Goal: Transaction & Acquisition: Purchase product/service

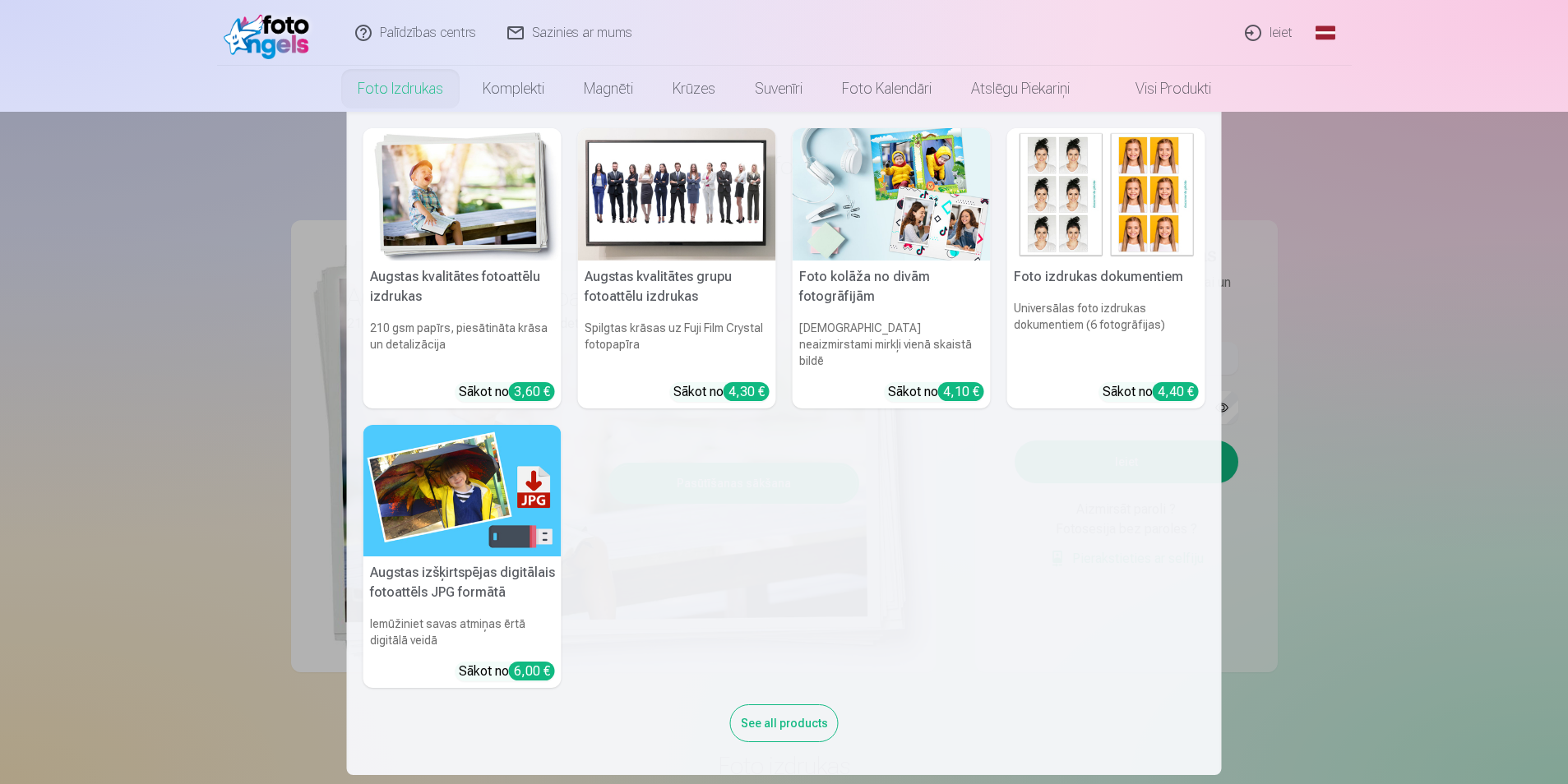
click at [429, 83] on link "Foto izdrukas" at bounding box center [400, 88] width 125 height 46
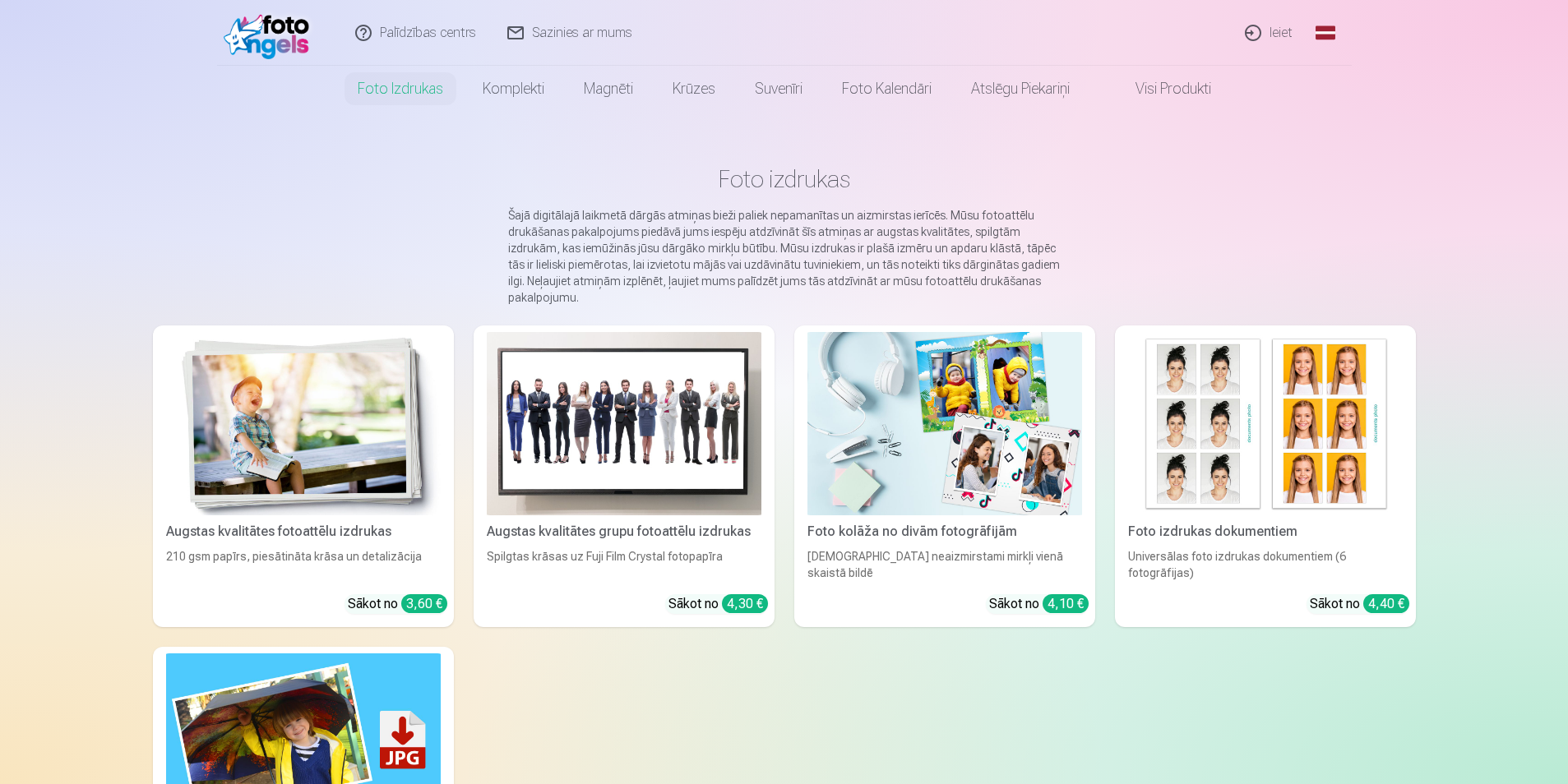
click at [1254, 20] on link "Ieiet" at bounding box center [1268, 32] width 79 height 65
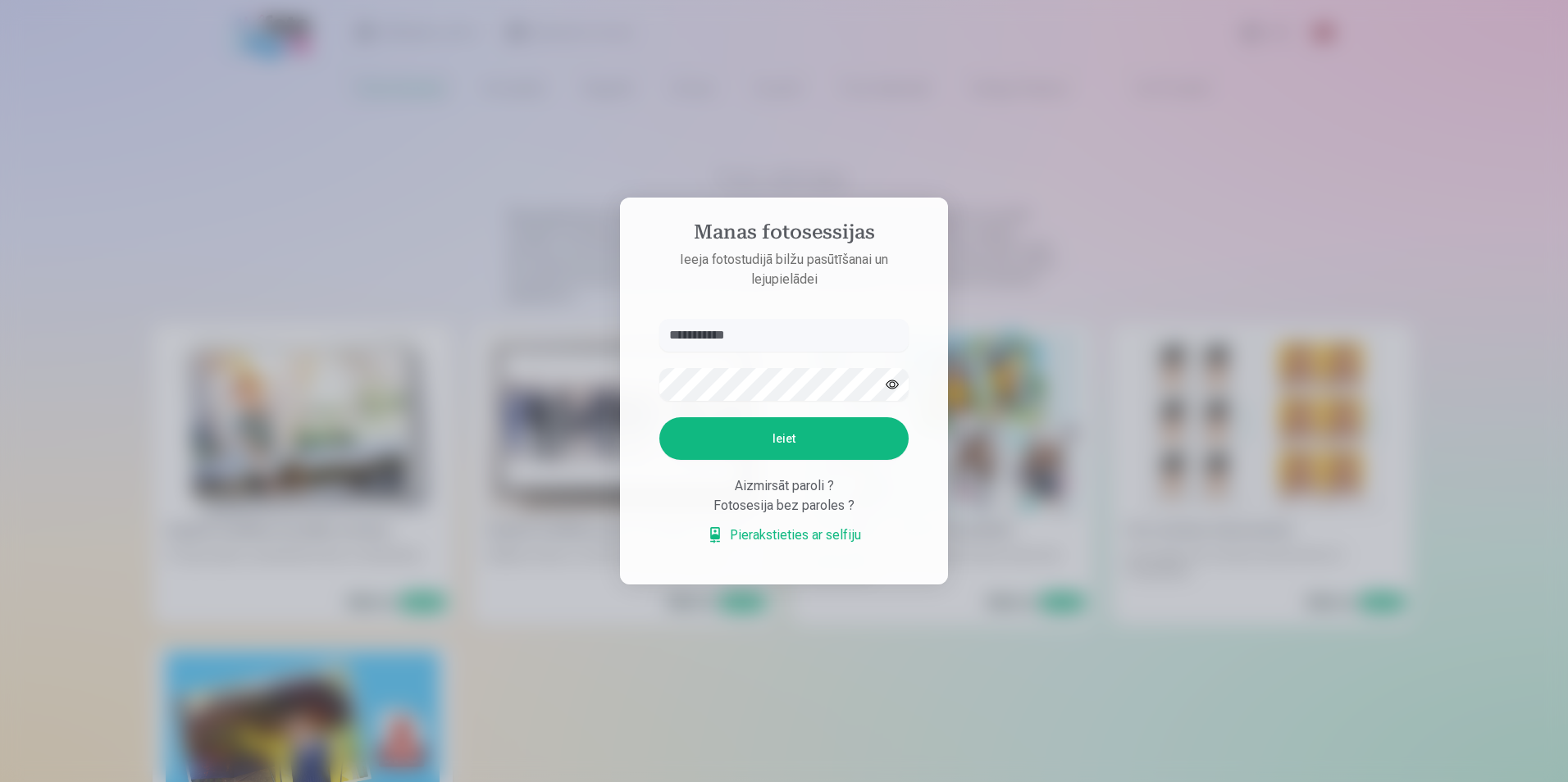
type input "**********"
click at [659, 417] on button "Ieiet" at bounding box center [784, 438] width 250 height 43
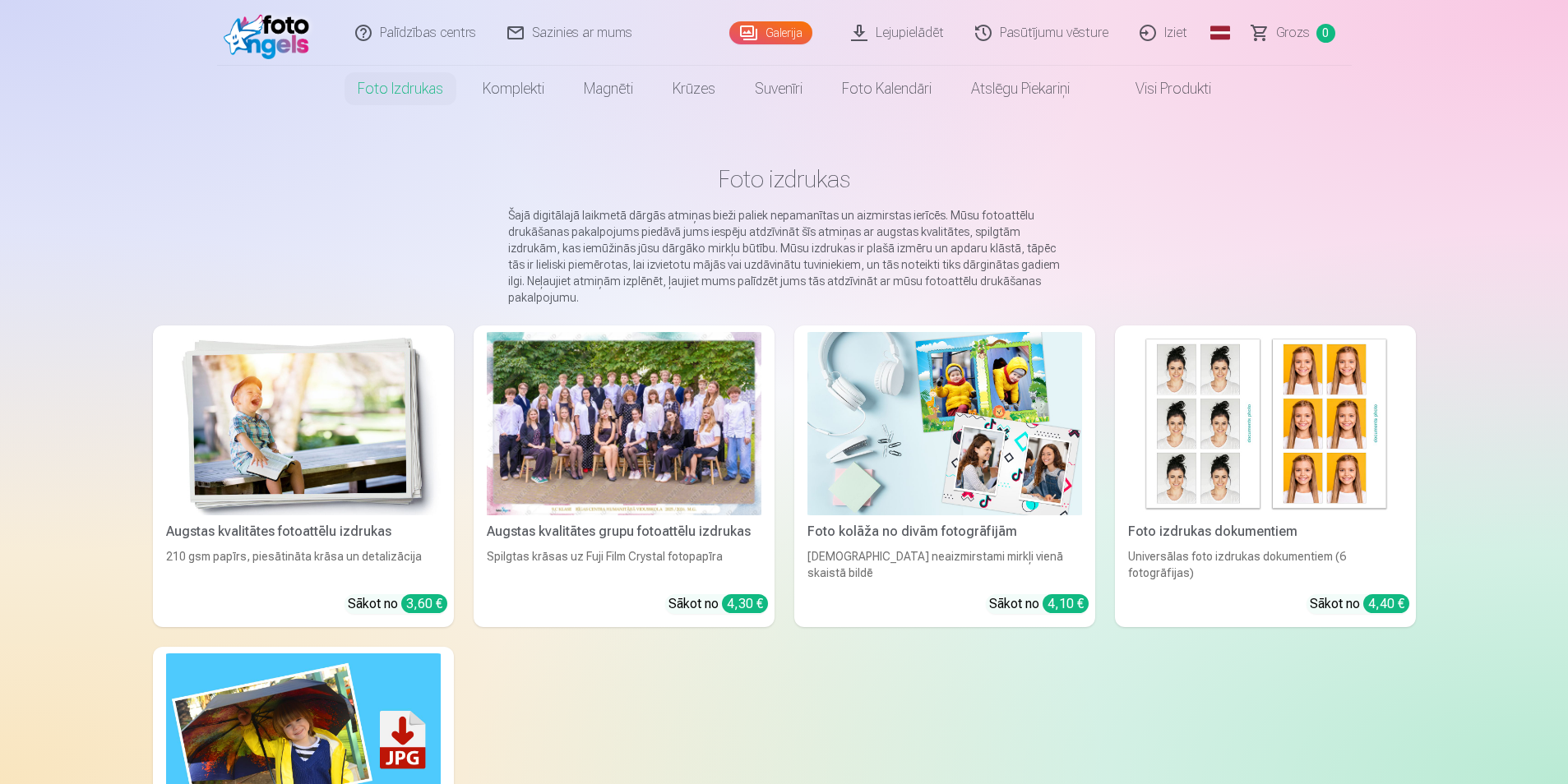
click at [677, 420] on div at bounding box center [624, 423] width 275 height 183
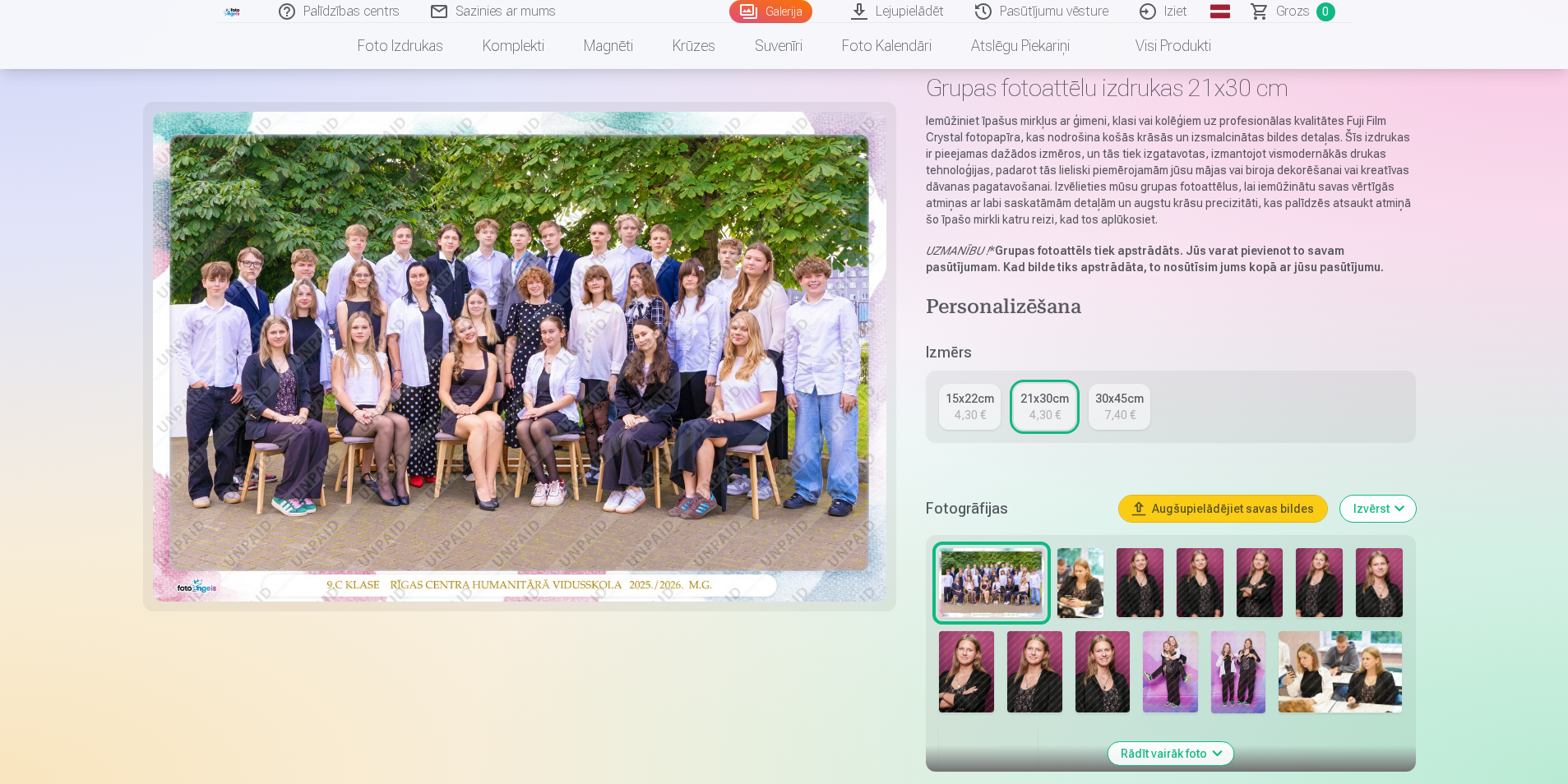
scroll to position [92, 0]
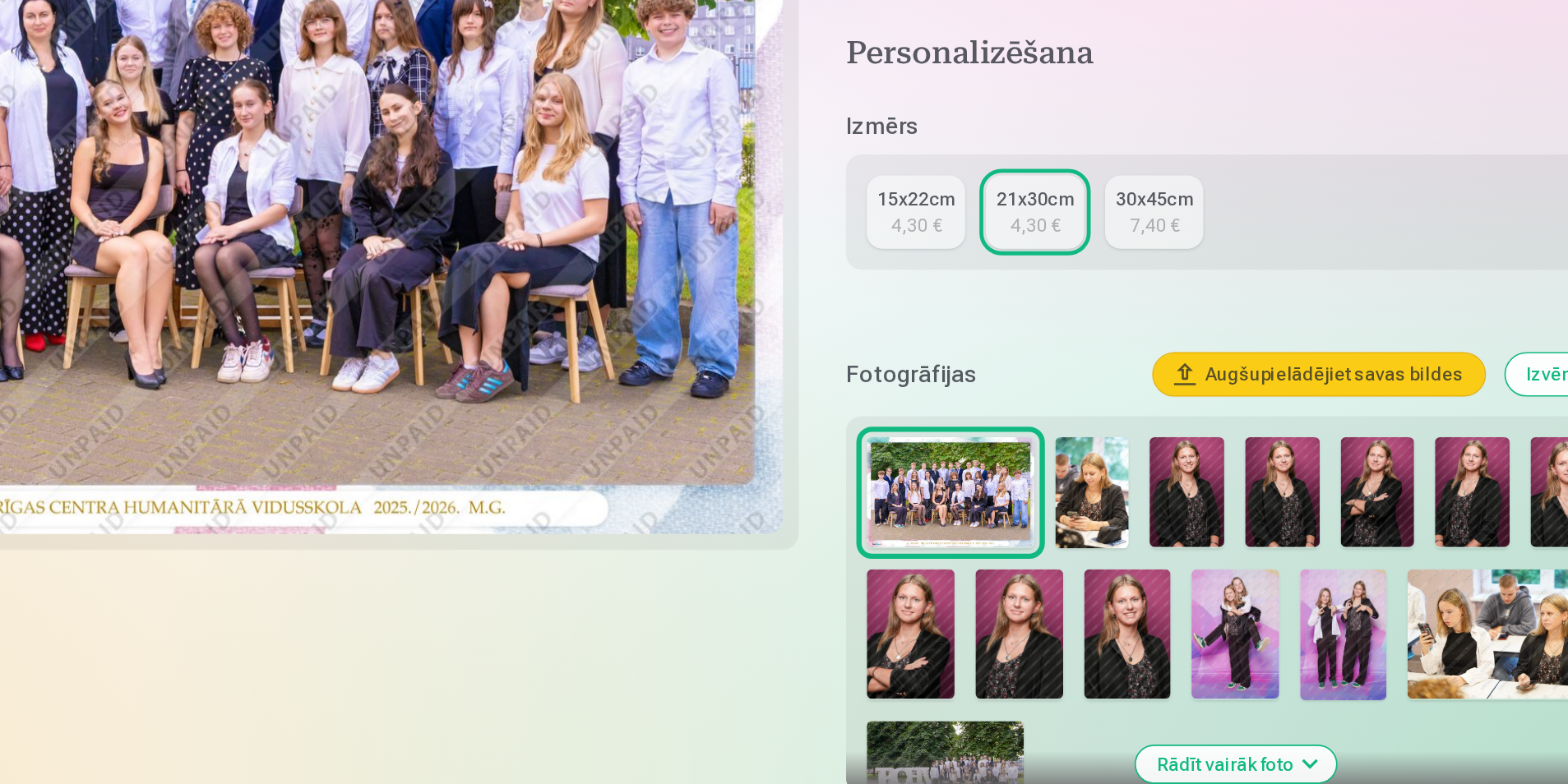
click at [1091, 565] on img at bounding box center [1080, 576] width 46 height 70
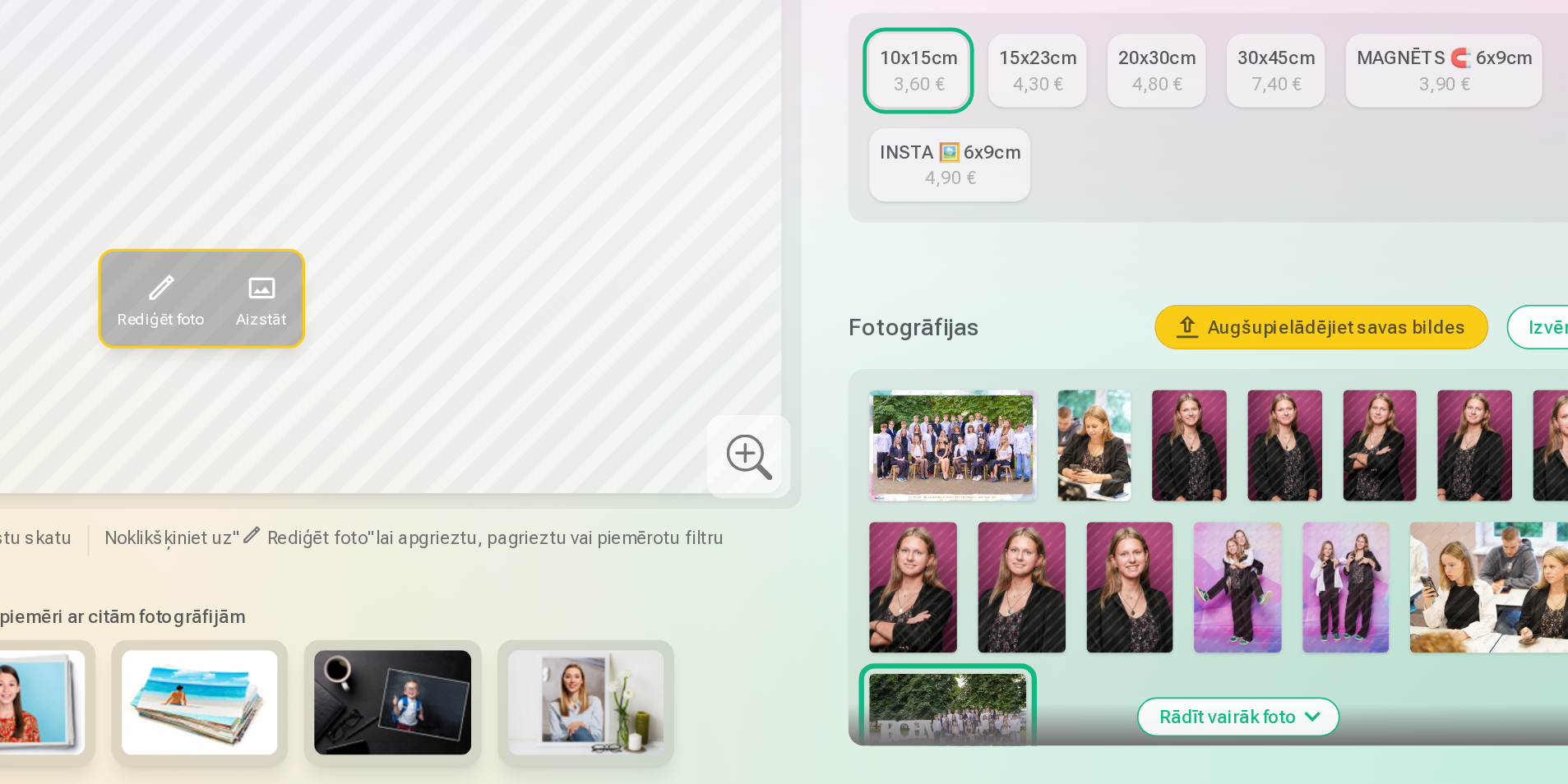
scroll to position [102, 0]
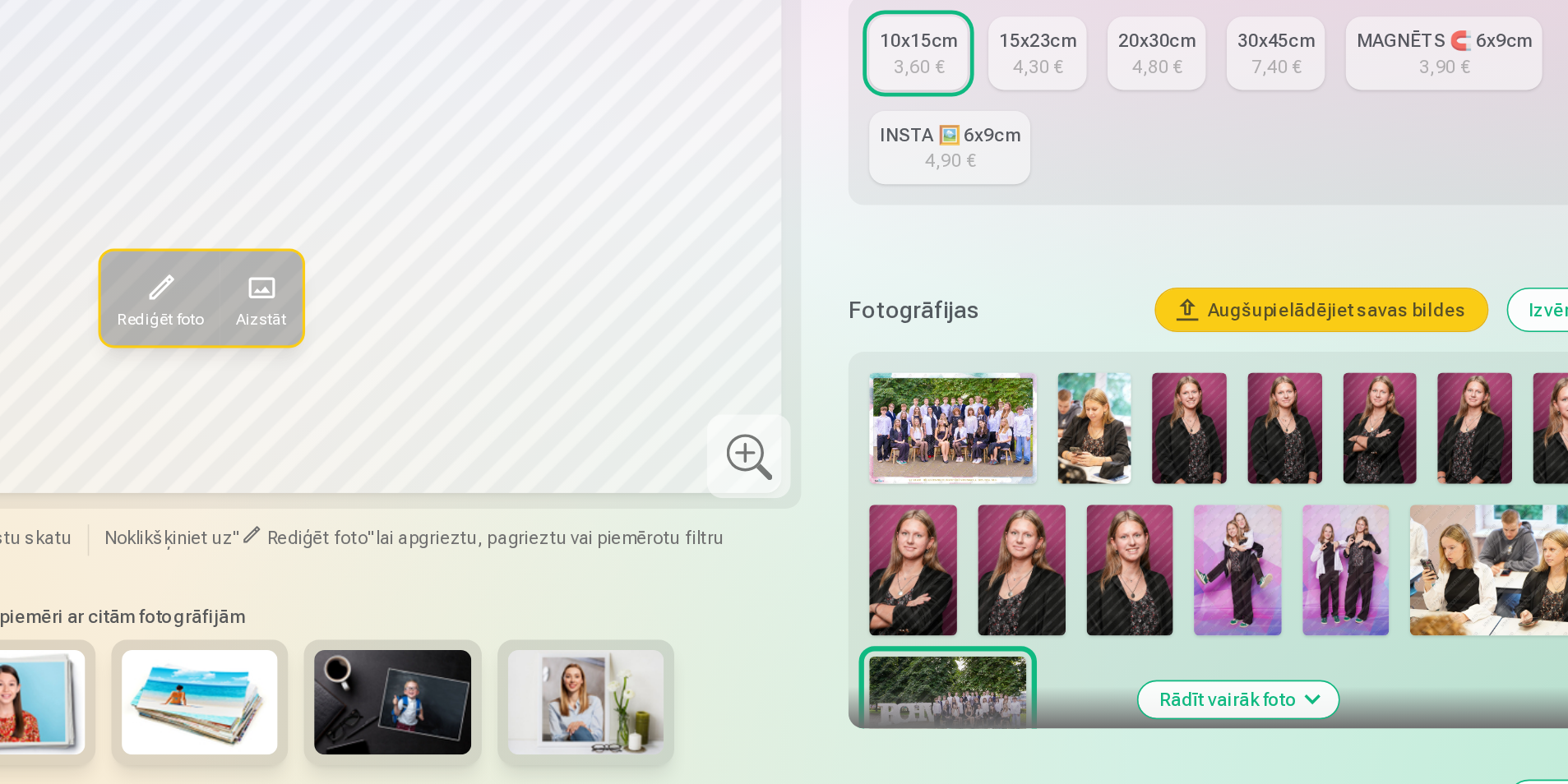
click at [1081, 541] on img at bounding box center [1080, 560] width 46 height 70
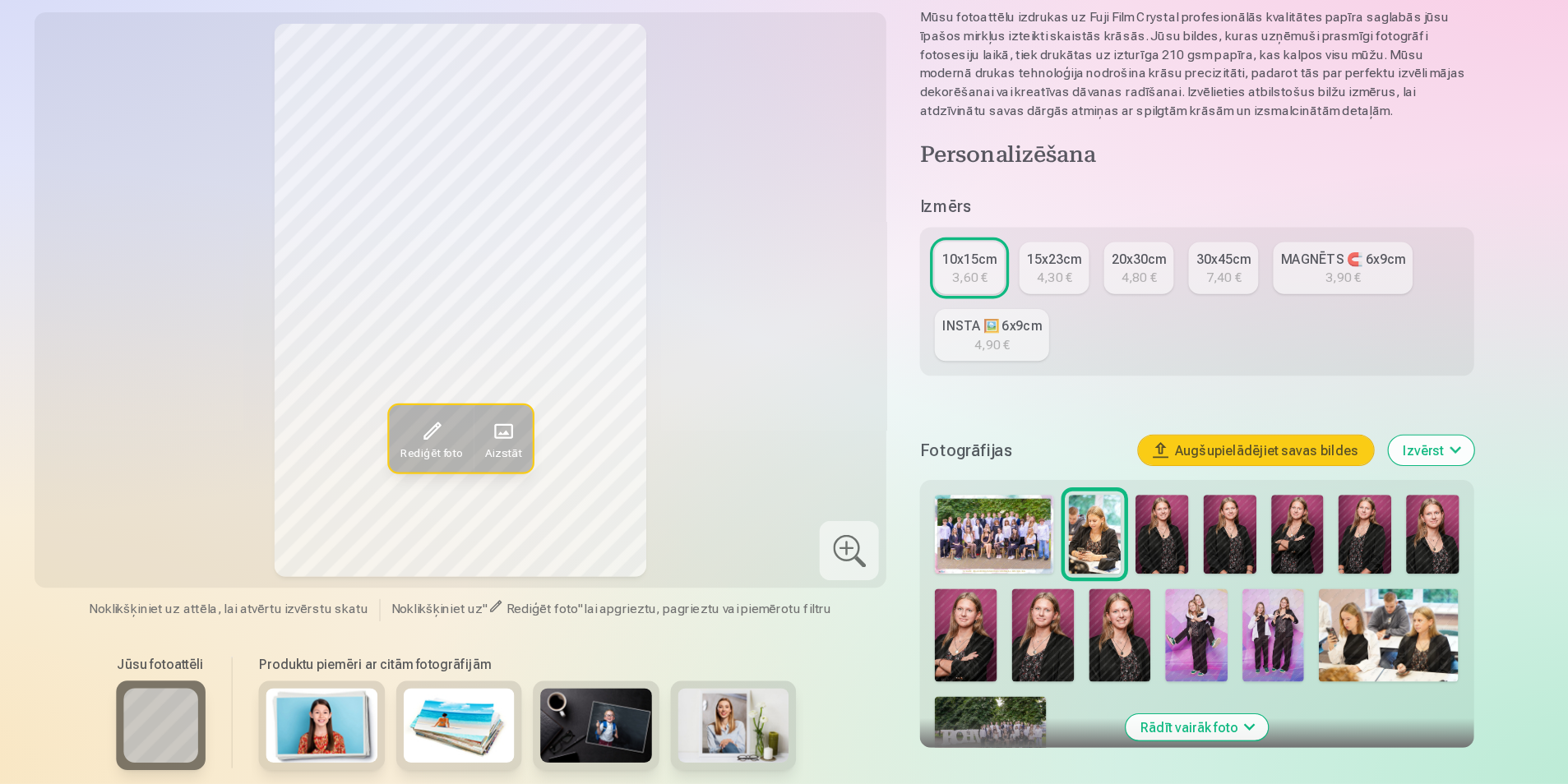
scroll to position [99, 0]
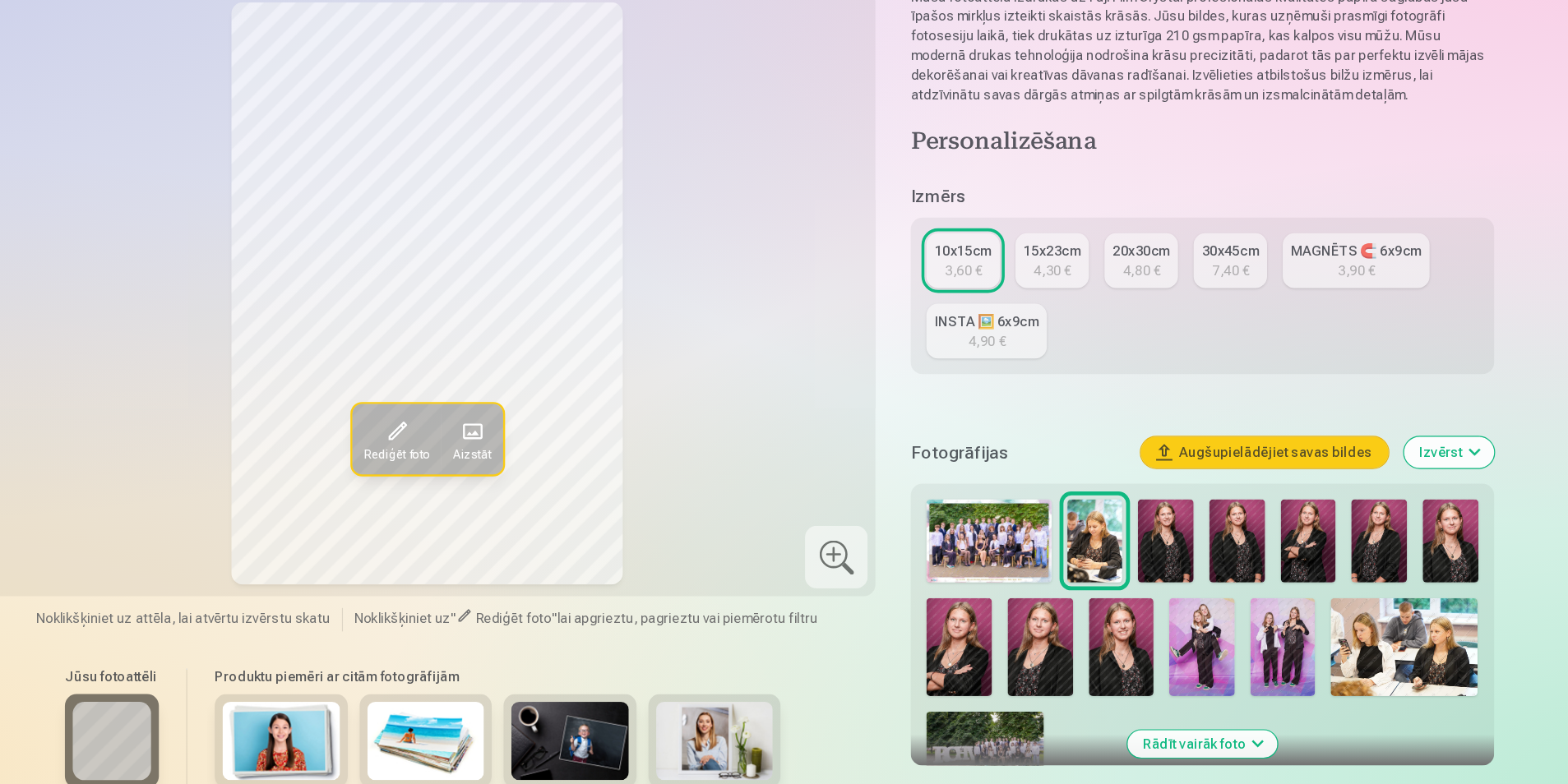
click at [1136, 556] on img at bounding box center [1140, 564] width 46 height 70
click at [1195, 560] on img at bounding box center [1199, 564] width 46 height 70
click at [1144, 545] on img at bounding box center [1140, 564] width 46 height 70
click at [1262, 572] on img at bounding box center [1259, 564] width 46 height 70
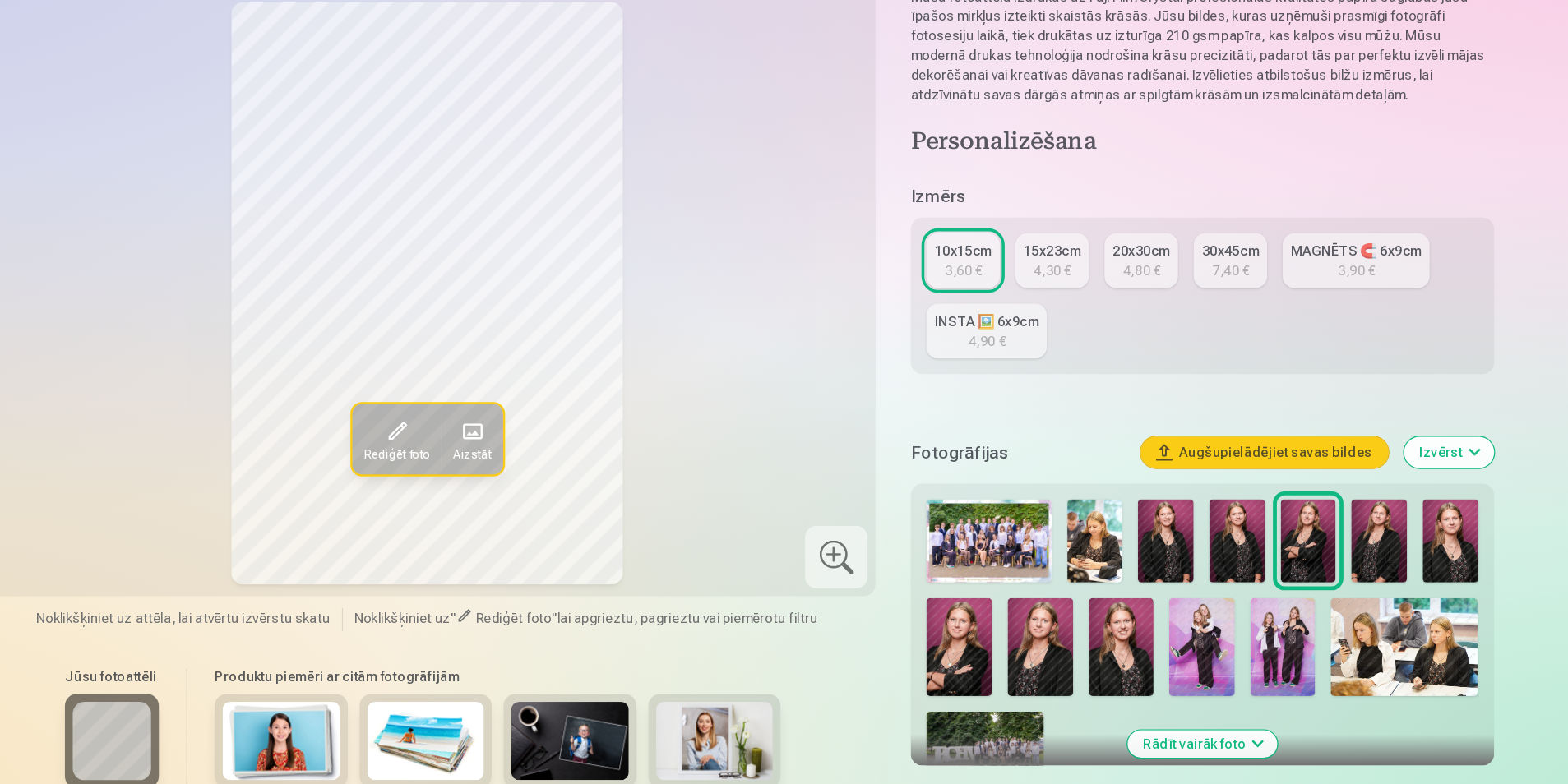
click at [1323, 575] on img at bounding box center [1319, 564] width 46 height 70
click at [1370, 575] on img at bounding box center [1378, 564] width 46 height 70
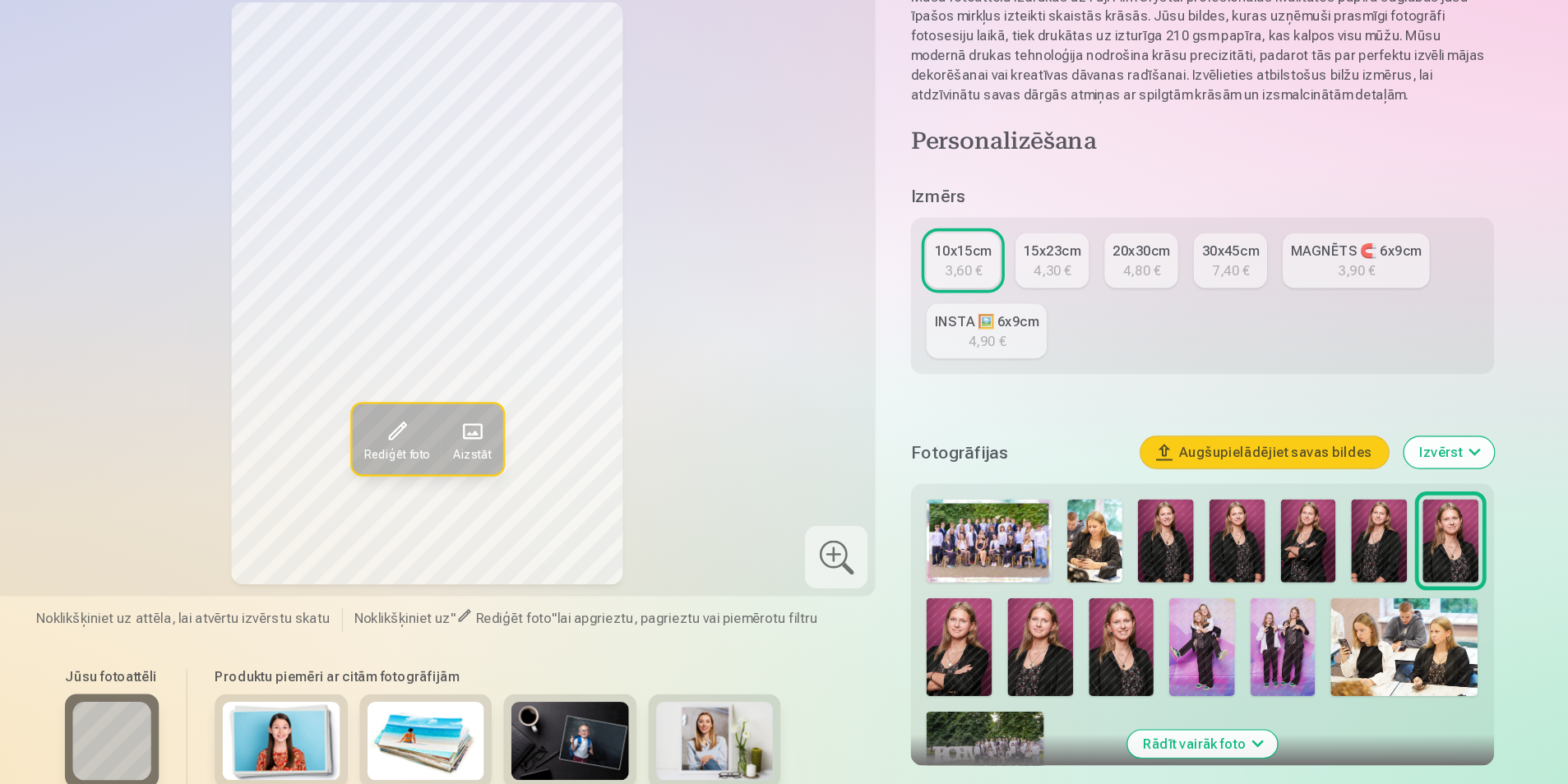
click at [972, 637] on img at bounding box center [966, 653] width 55 height 82
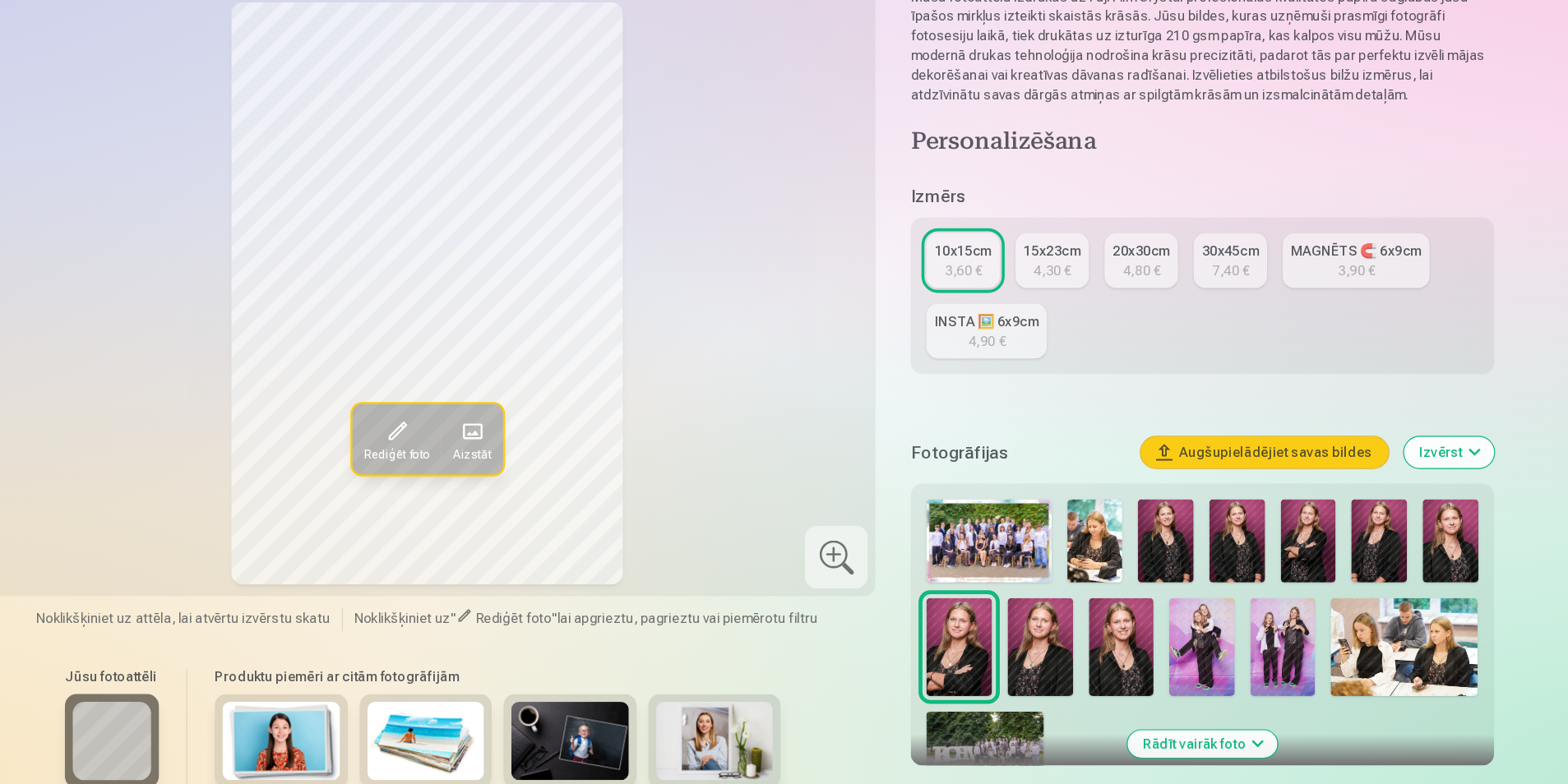
click at [1028, 657] on img at bounding box center [1034, 653] width 55 height 82
click at [1092, 662] on img at bounding box center [1103, 653] width 55 height 82
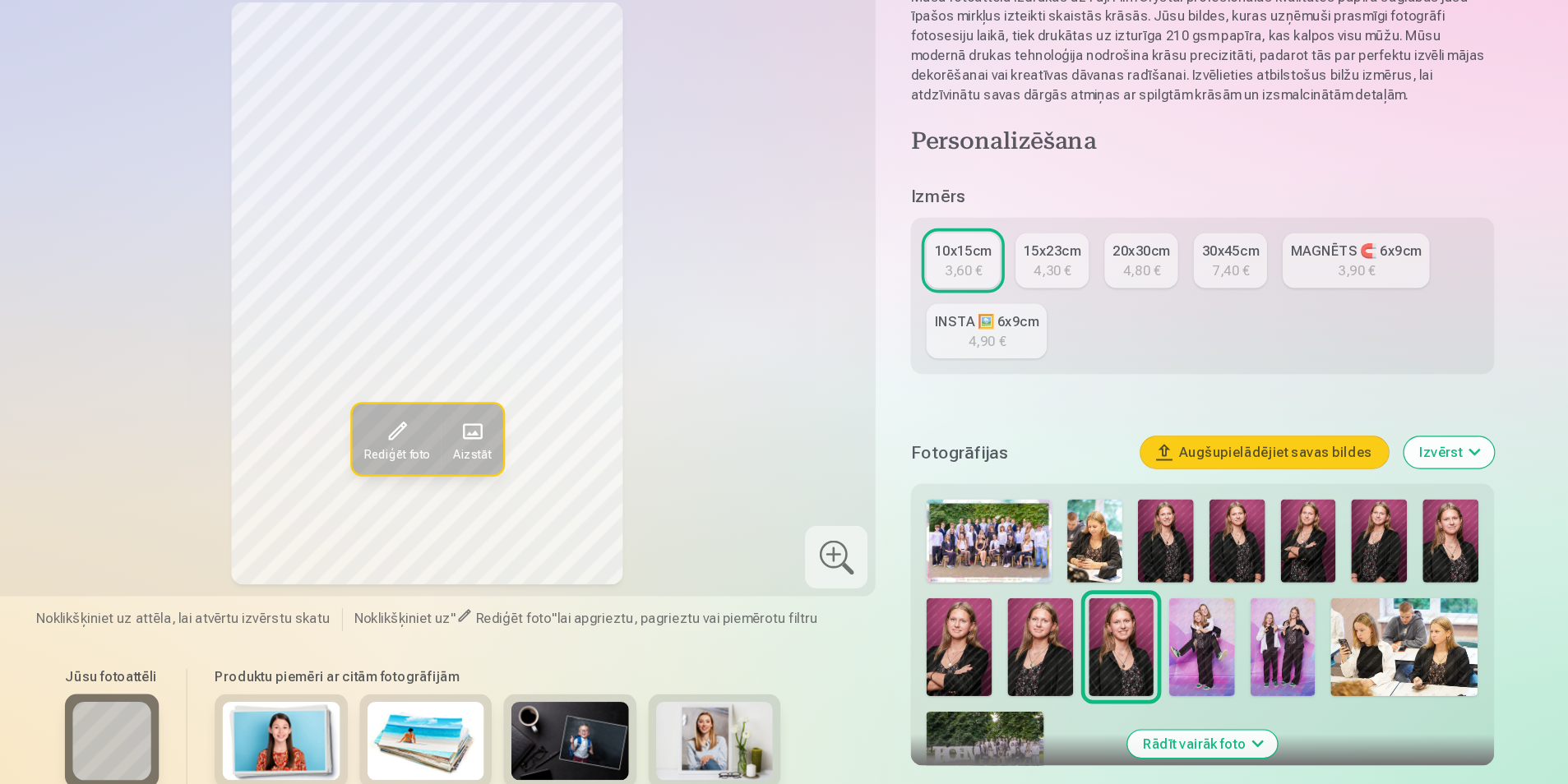
click at [1179, 659] on img at bounding box center [1170, 653] width 55 height 82
click at [1237, 665] on img at bounding box center [1238, 653] width 55 height 82
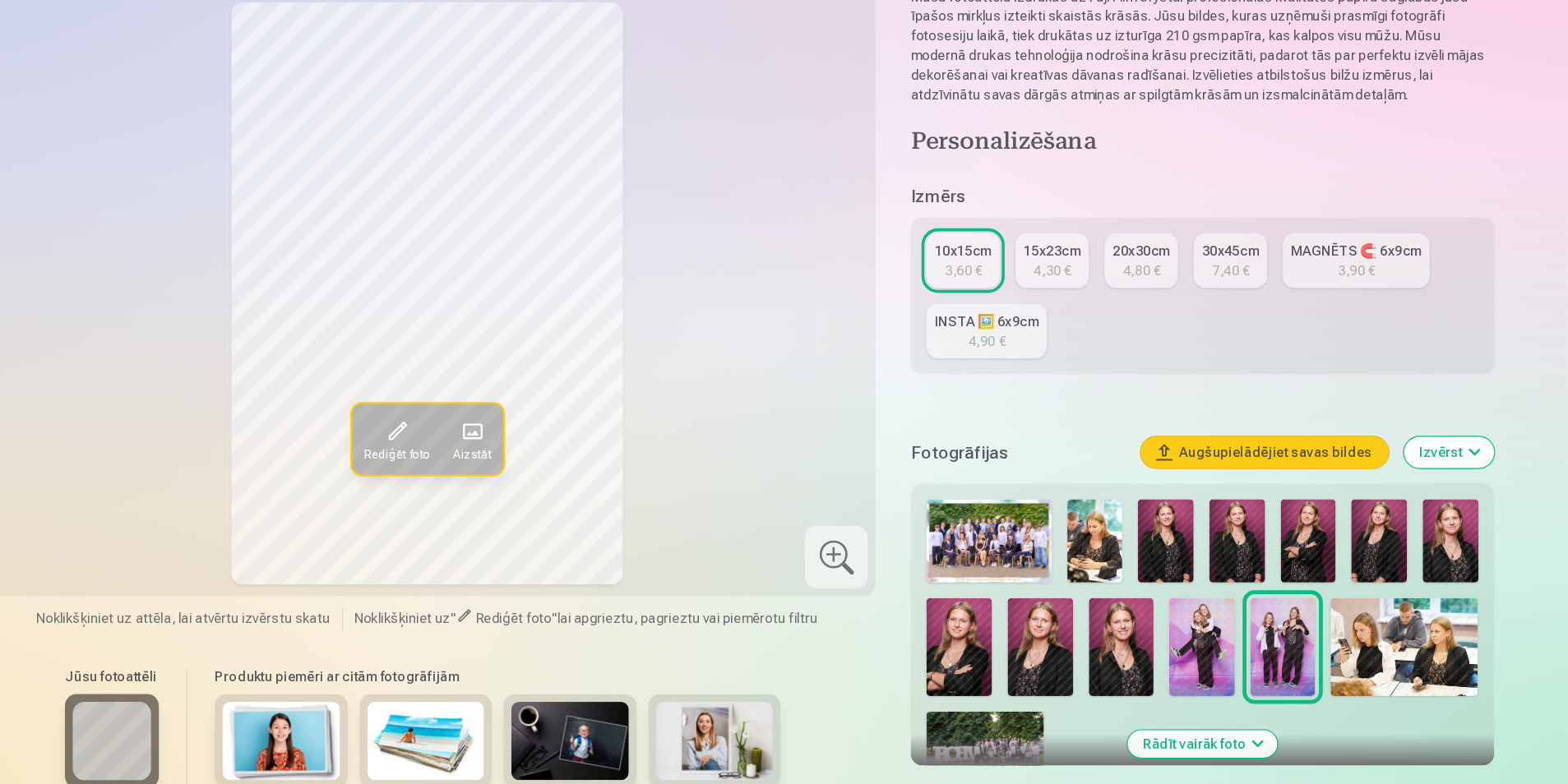
click at [1301, 665] on img at bounding box center [1340, 653] width 123 height 82
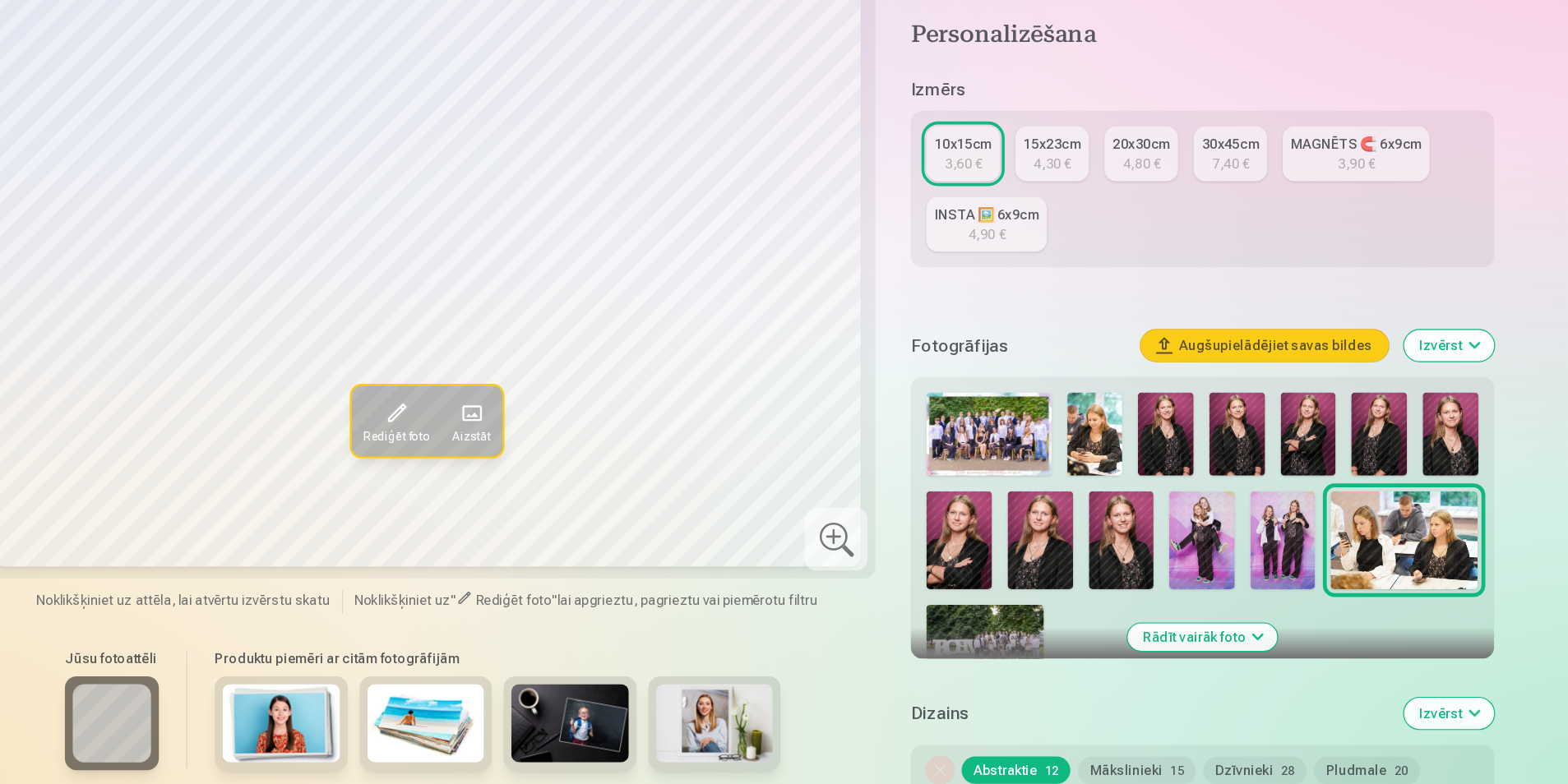
scroll to position [175, 0]
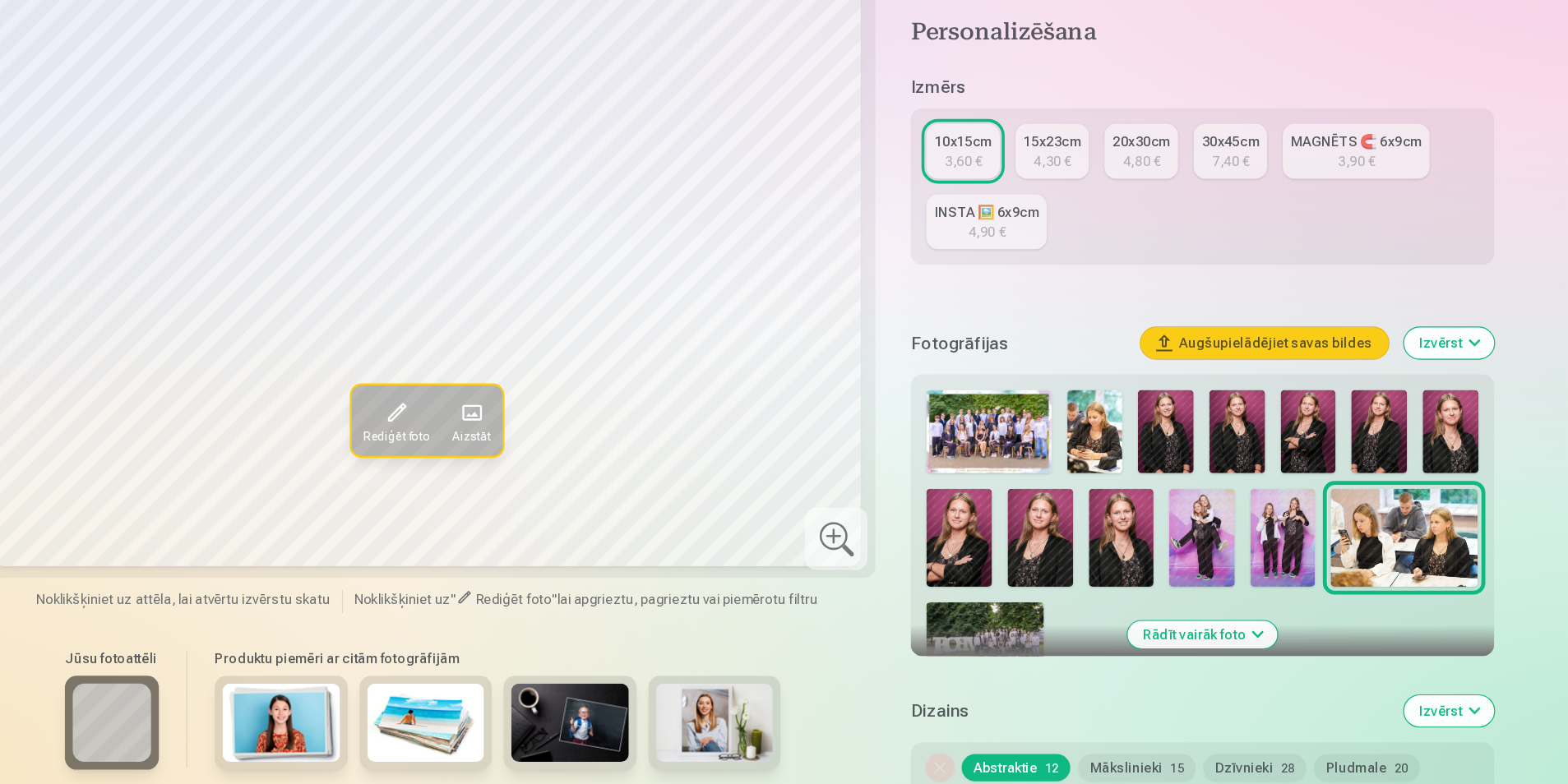
click at [988, 651] on img at bounding box center [988, 664] width 99 height 65
click at [1088, 479] on img at bounding box center [1080, 488] width 46 height 70
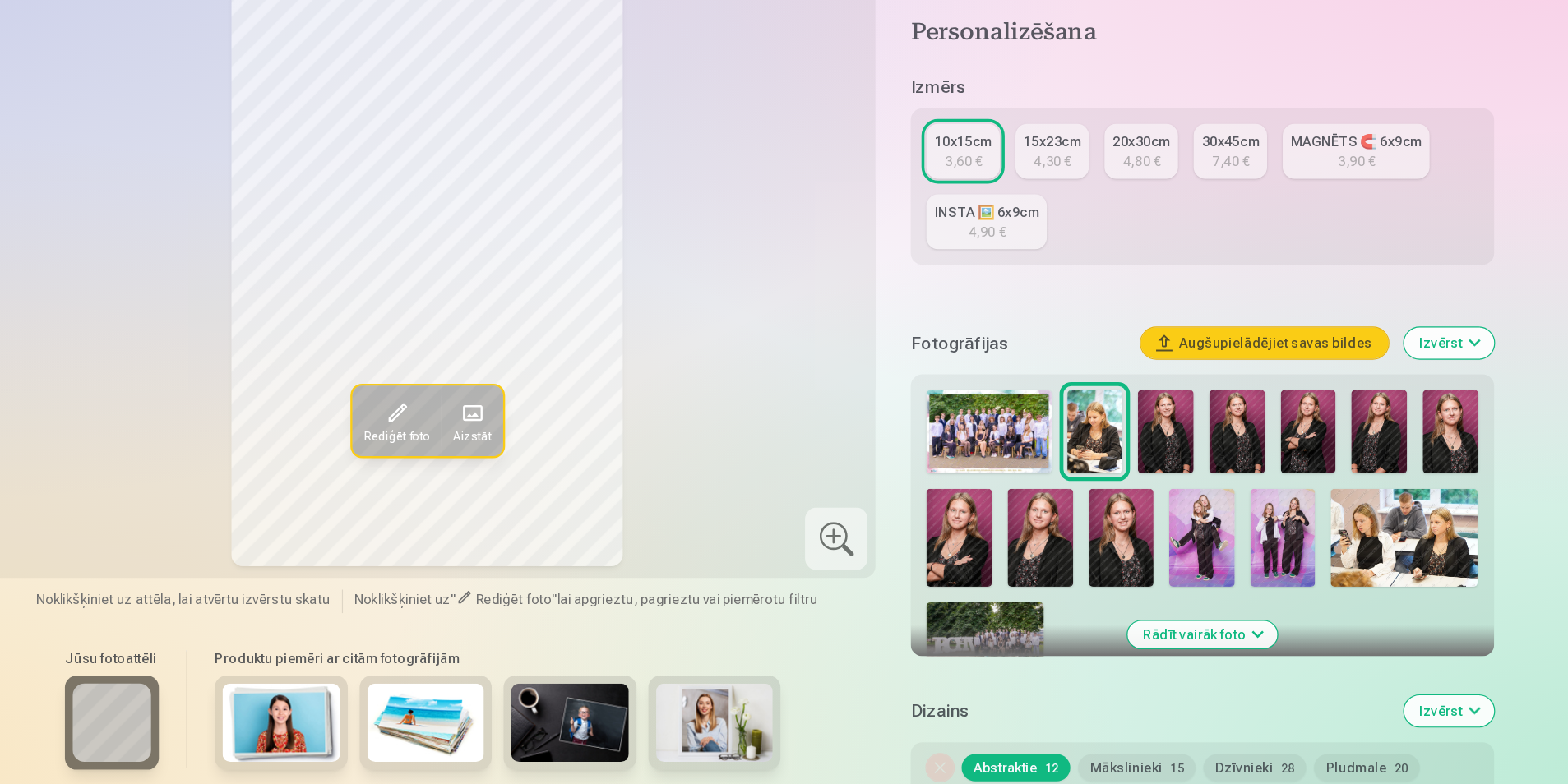
click at [1136, 485] on img at bounding box center [1140, 488] width 46 height 70
click at [1206, 483] on img at bounding box center [1199, 488] width 46 height 70
click at [1259, 500] on img at bounding box center [1259, 488] width 46 height 70
click at [1318, 510] on img at bounding box center [1319, 488] width 46 height 70
click at [1377, 510] on img at bounding box center [1378, 488] width 46 height 70
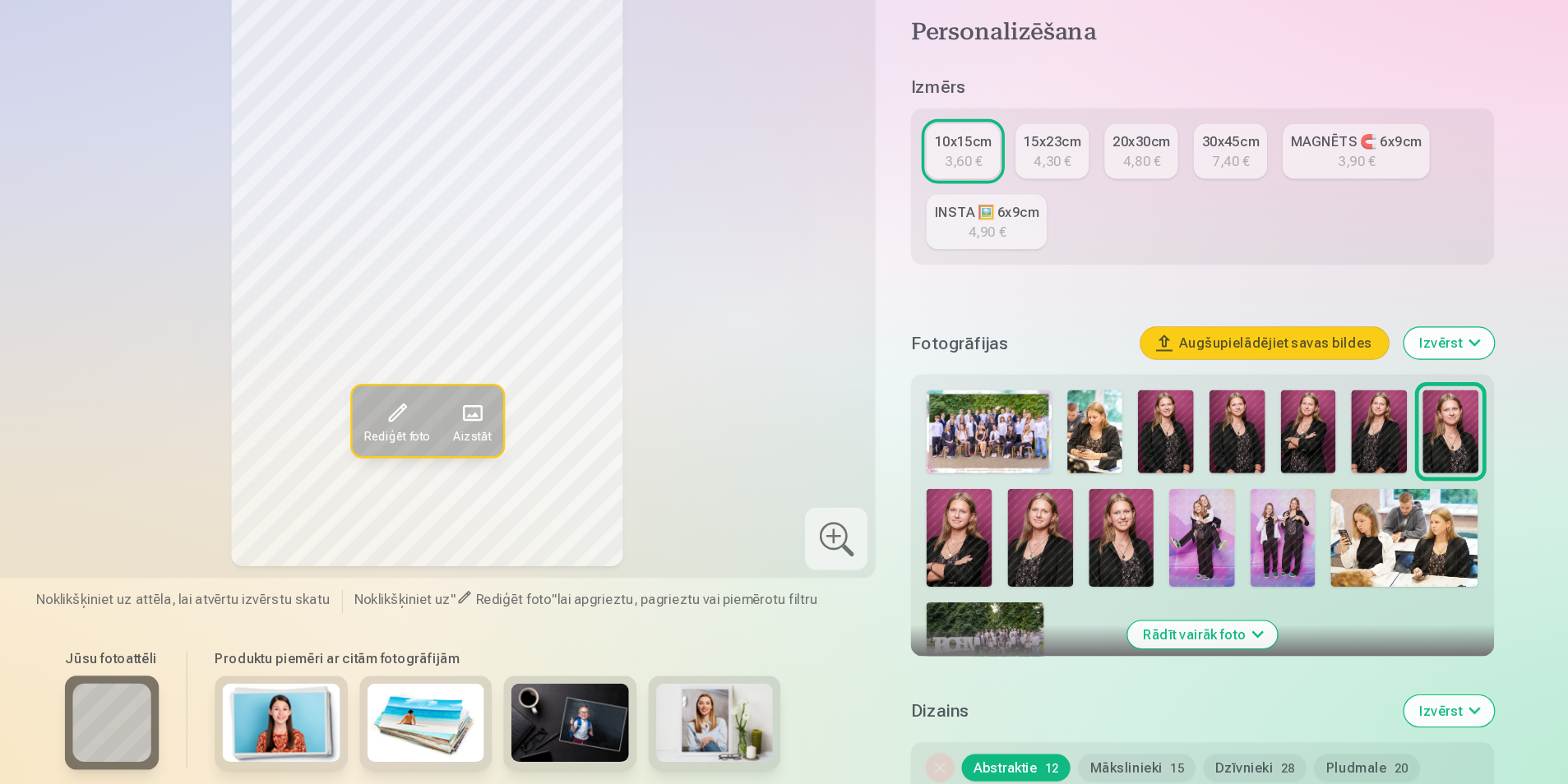
click at [965, 585] on img at bounding box center [966, 576] width 55 height 82
click at [1033, 581] on img at bounding box center [1034, 576] width 55 height 82
click at [962, 591] on img at bounding box center [966, 576] width 55 height 82
click at [1117, 595] on img at bounding box center [1103, 576] width 55 height 82
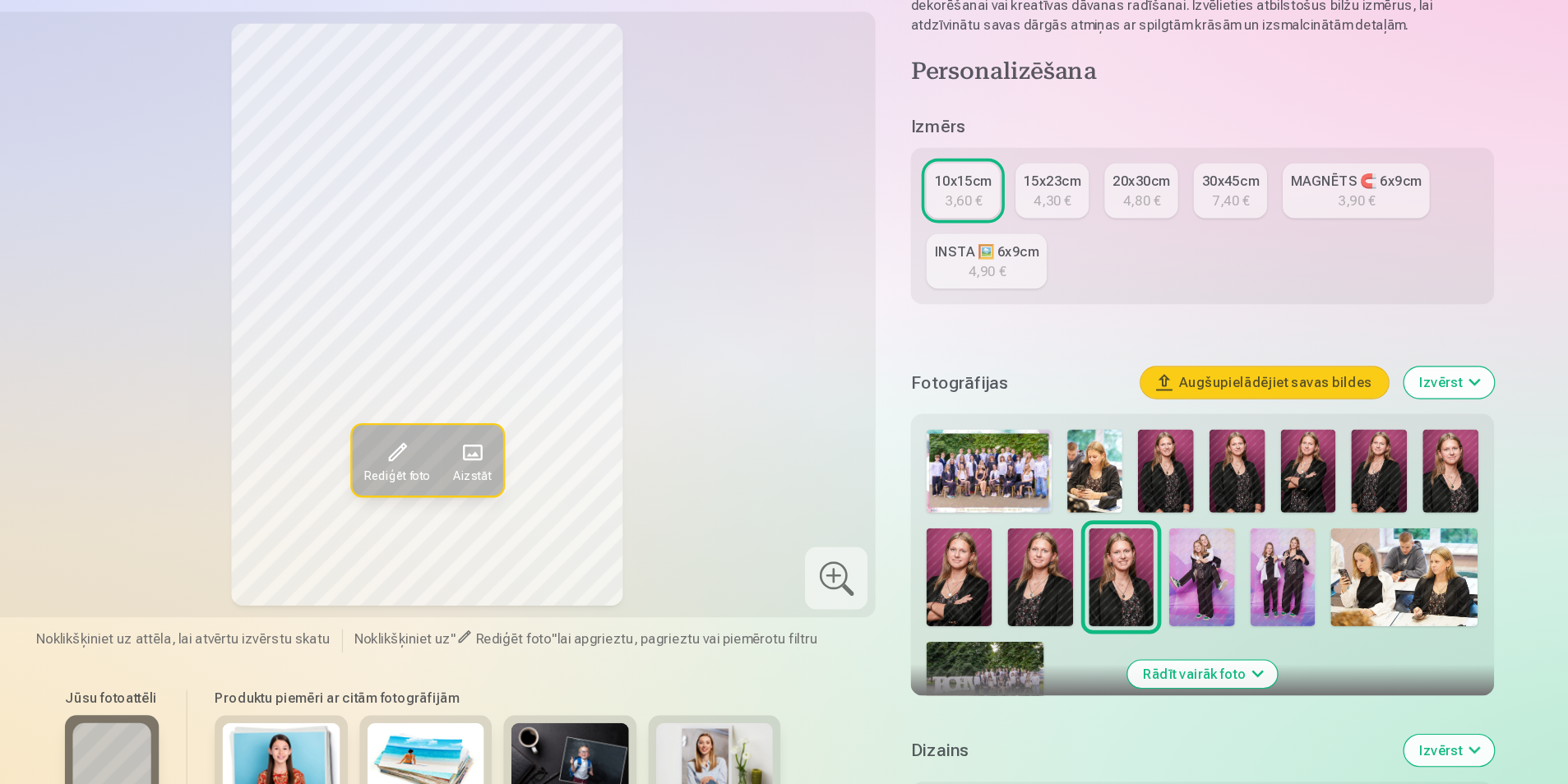
click at [1140, 468] on img at bounding box center [1140, 488] width 46 height 70
click at [1105, 574] on img at bounding box center [1103, 576] width 55 height 82
click at [1145, 499] on img at bounding box center [1140, 488] width 46 height 70
click at [1052, 574] on img at bounding box center [1034, 576] width 55 height 82
click at [979, 574] on img at bounding box center [966, 576] width 55 height 82
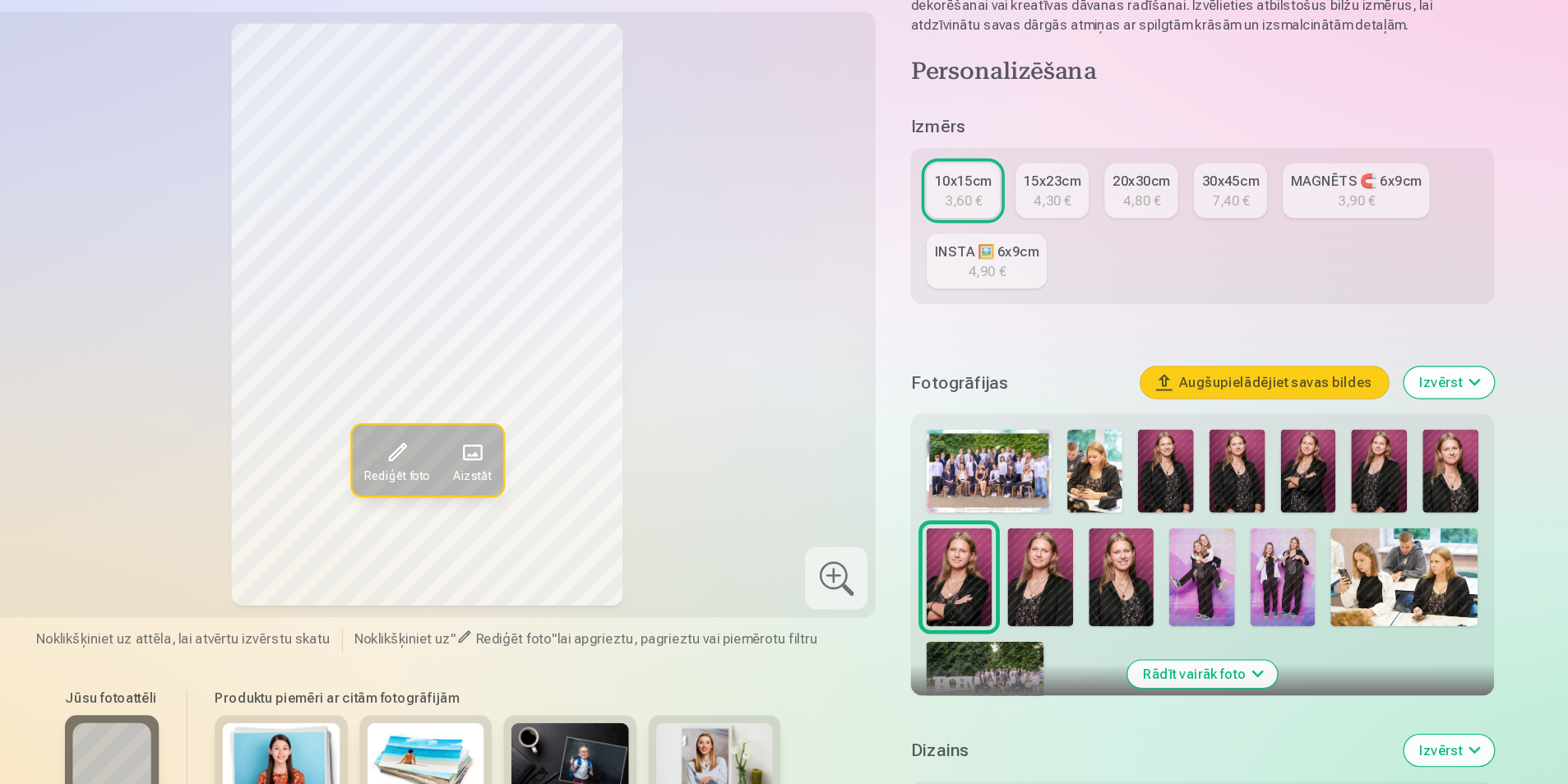
click at [1178, 561] on img at bounding box center [1170, 576] width 55 height 82
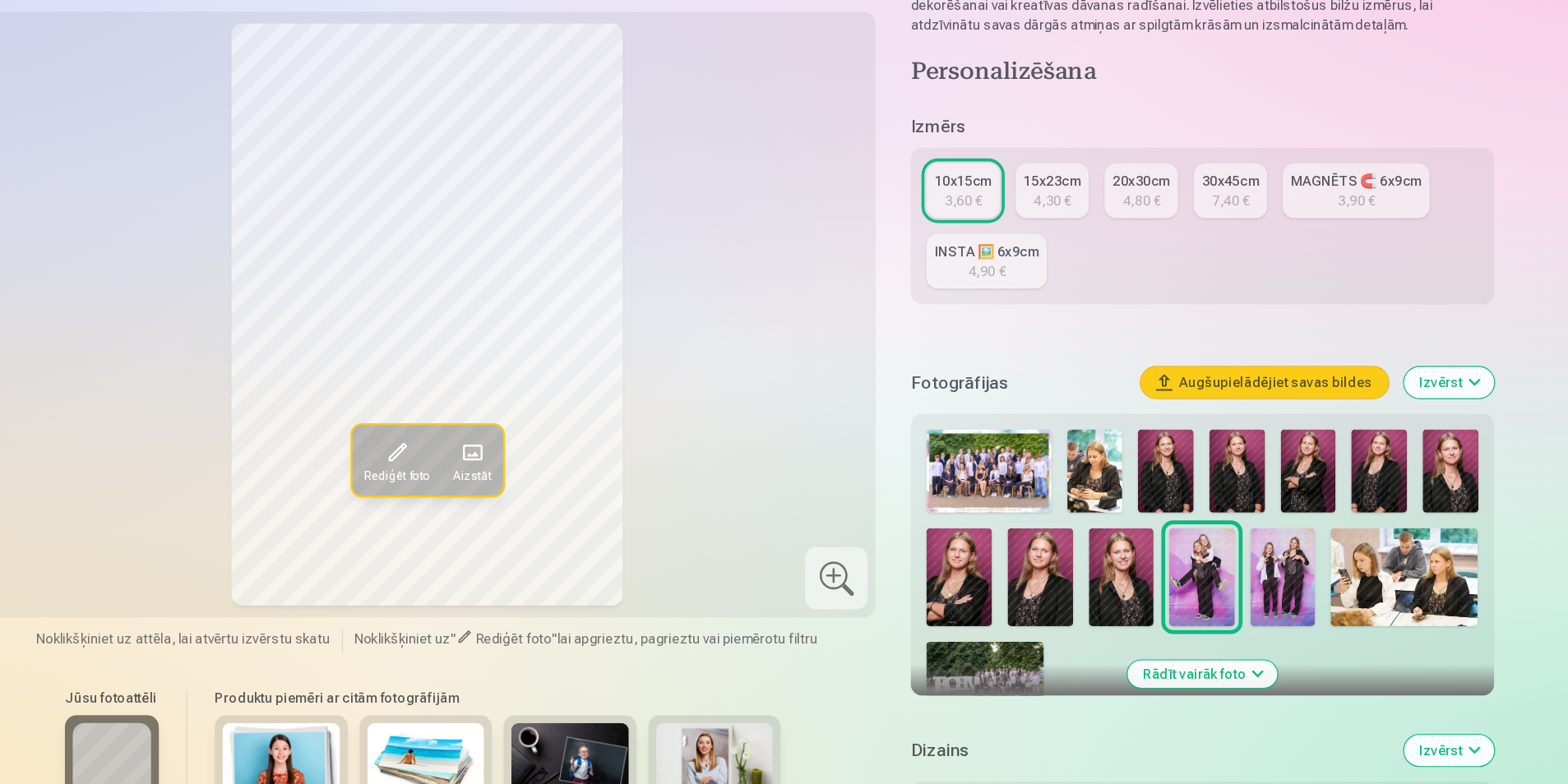
click at [1233, 589] on img at bounding box center [1238, 576] width 55 height 82
click at [1322, 589] on img at bounding box center [1340, 576] width 123 height 82
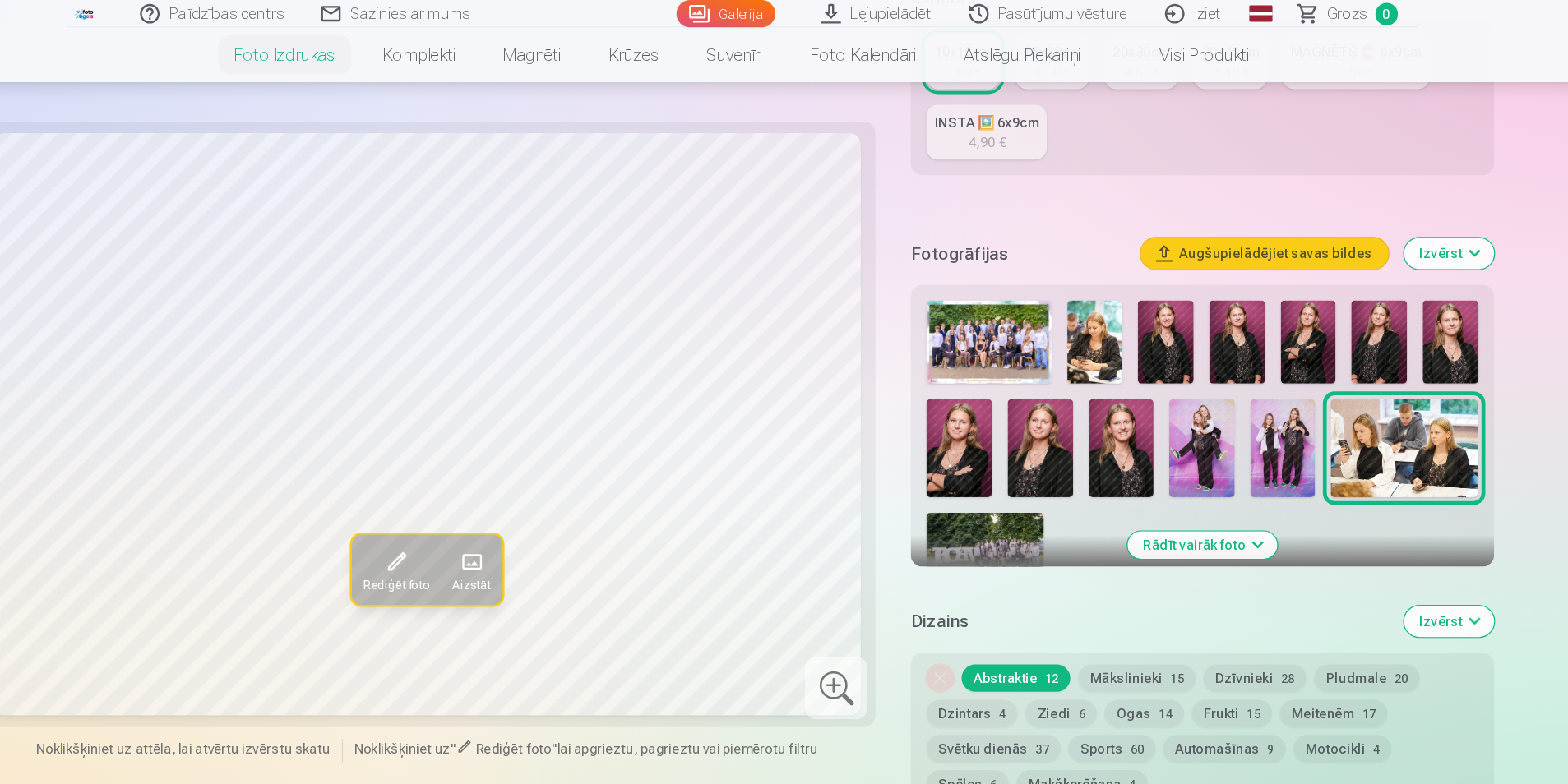
scroll to position [359, 0]
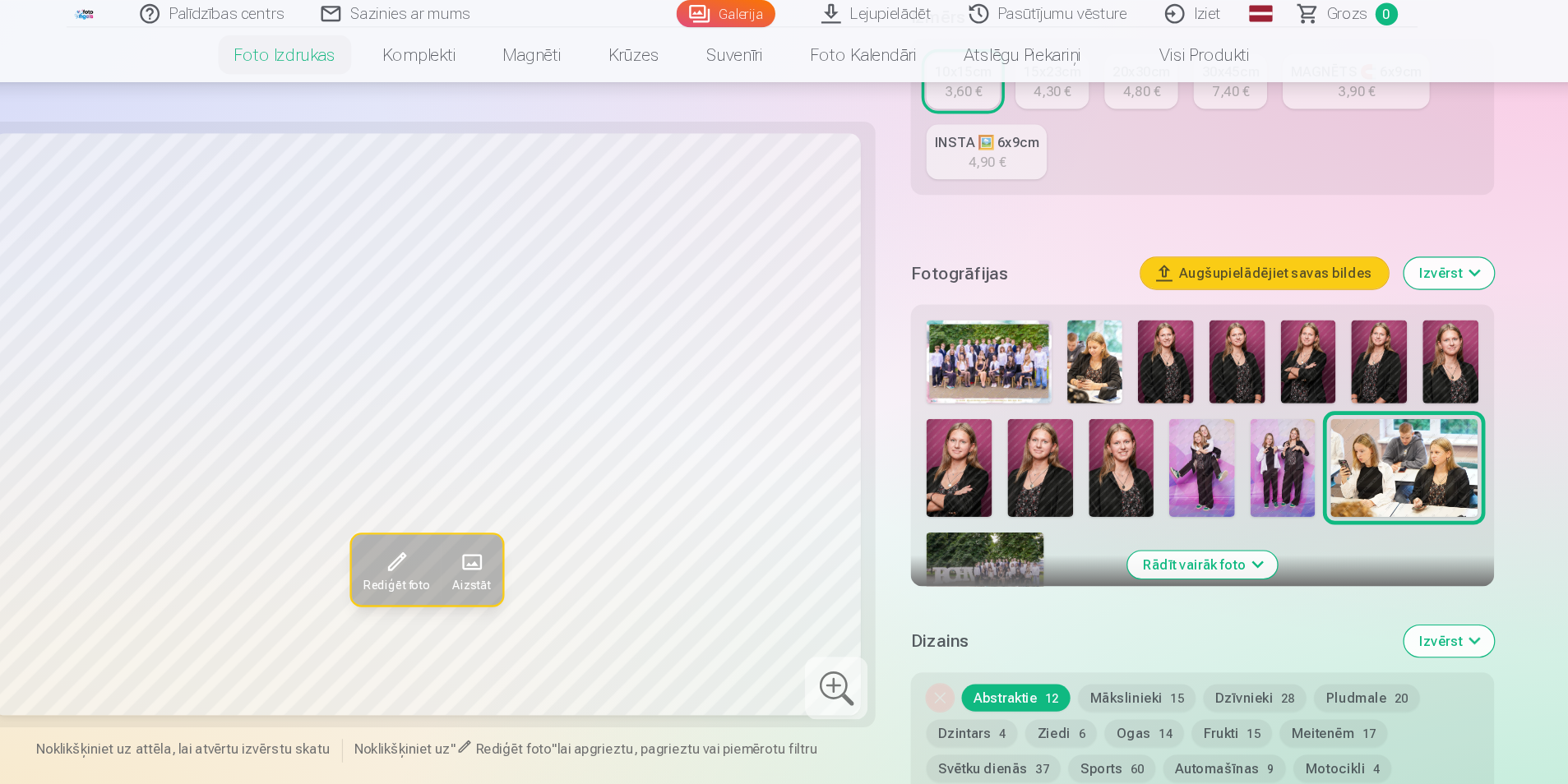
click at [1322, 497] on div "Personalizēšana Izmērs 10x15cm 3,60 € 15x23cm 4,30 € 20x30cm 4,80 € 30x45cm 7,4…" at bounding box center [1170, 503] width 489 height 1094
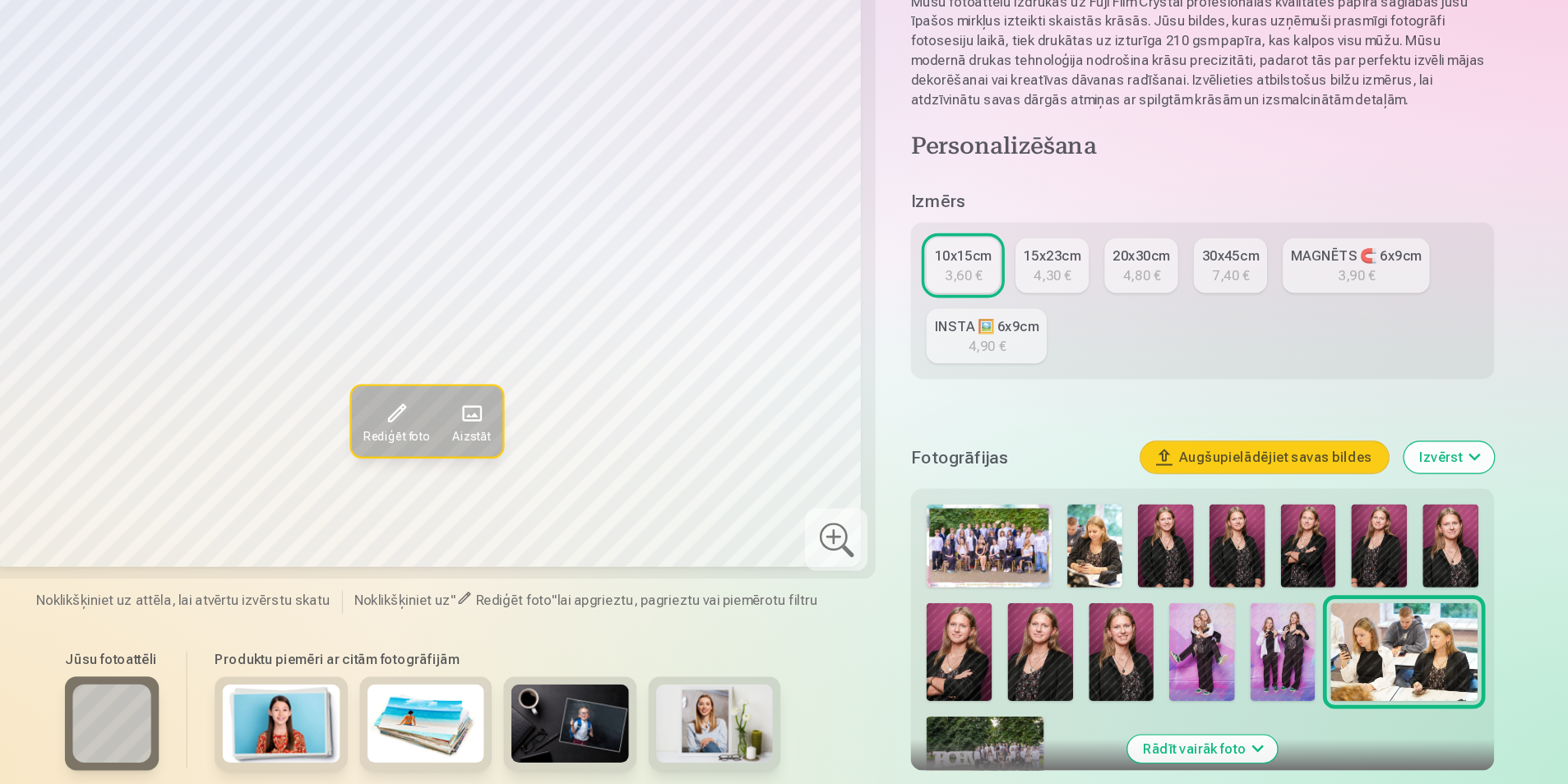
scroll to position [83, 0]
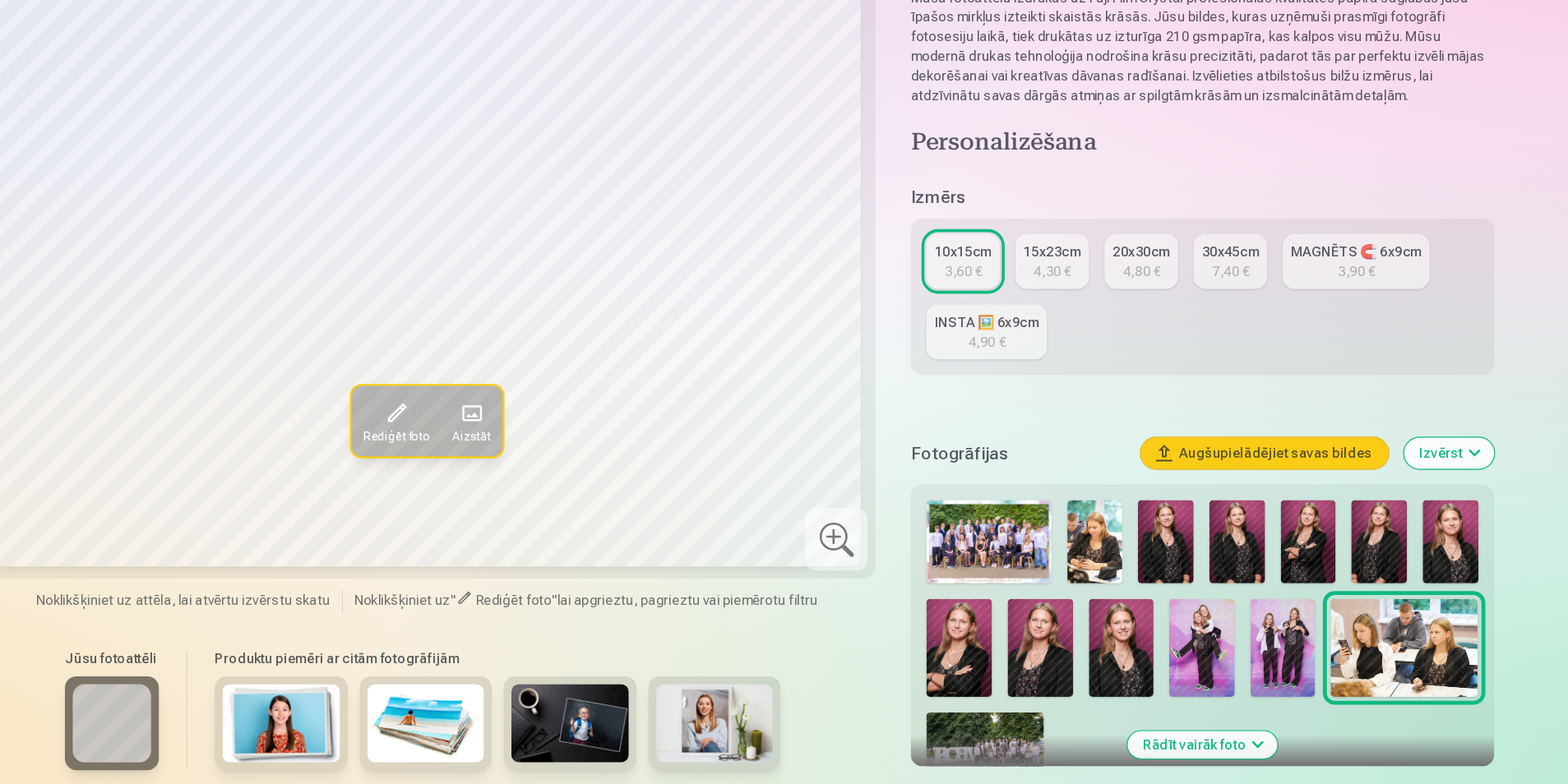
click at [1087, 577] on img at bounding box center [1080, 580] width 46 height 70
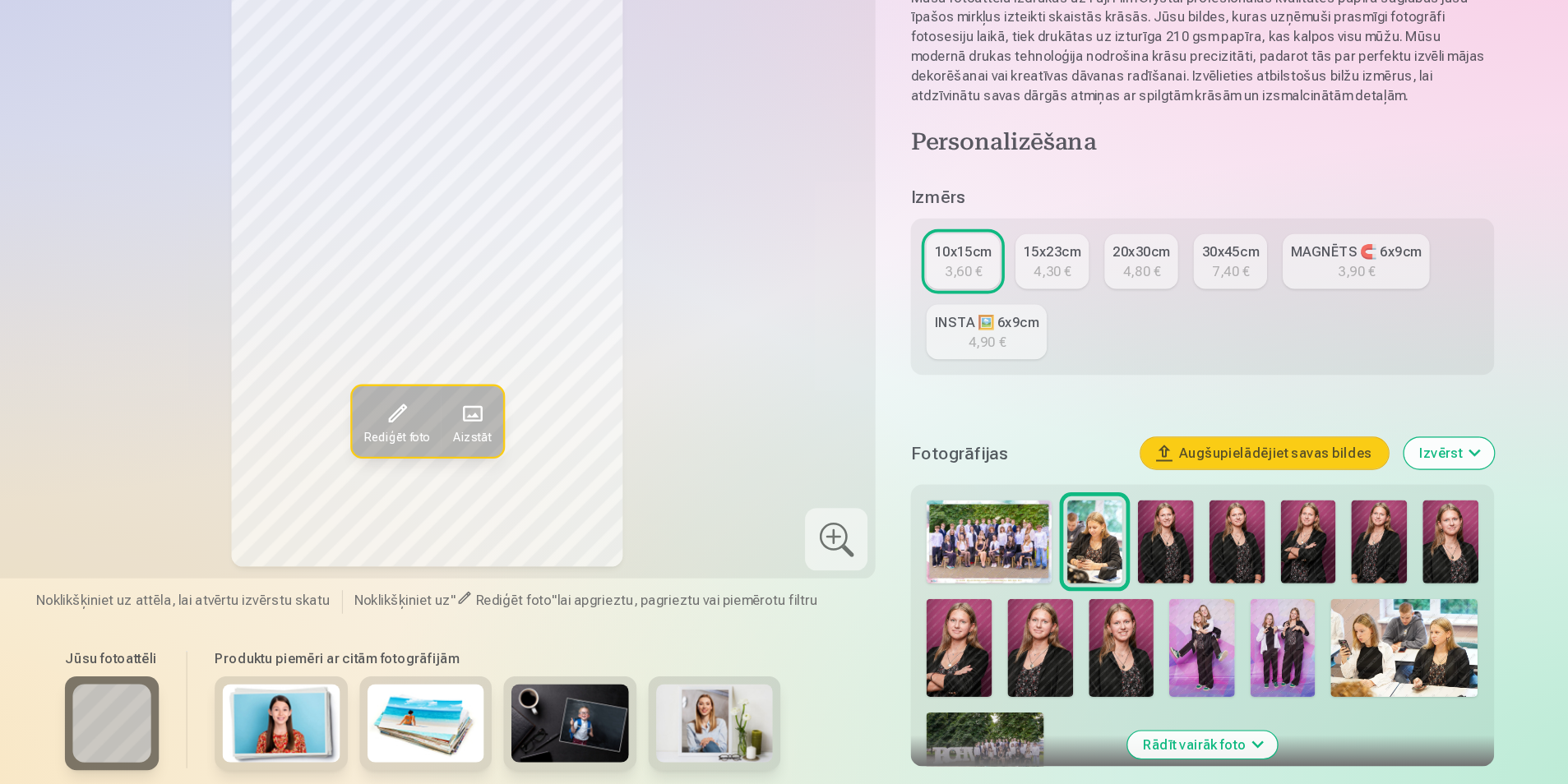
click at [1135, 589] on img at bounding box center [1140, 580] width 46 height 70
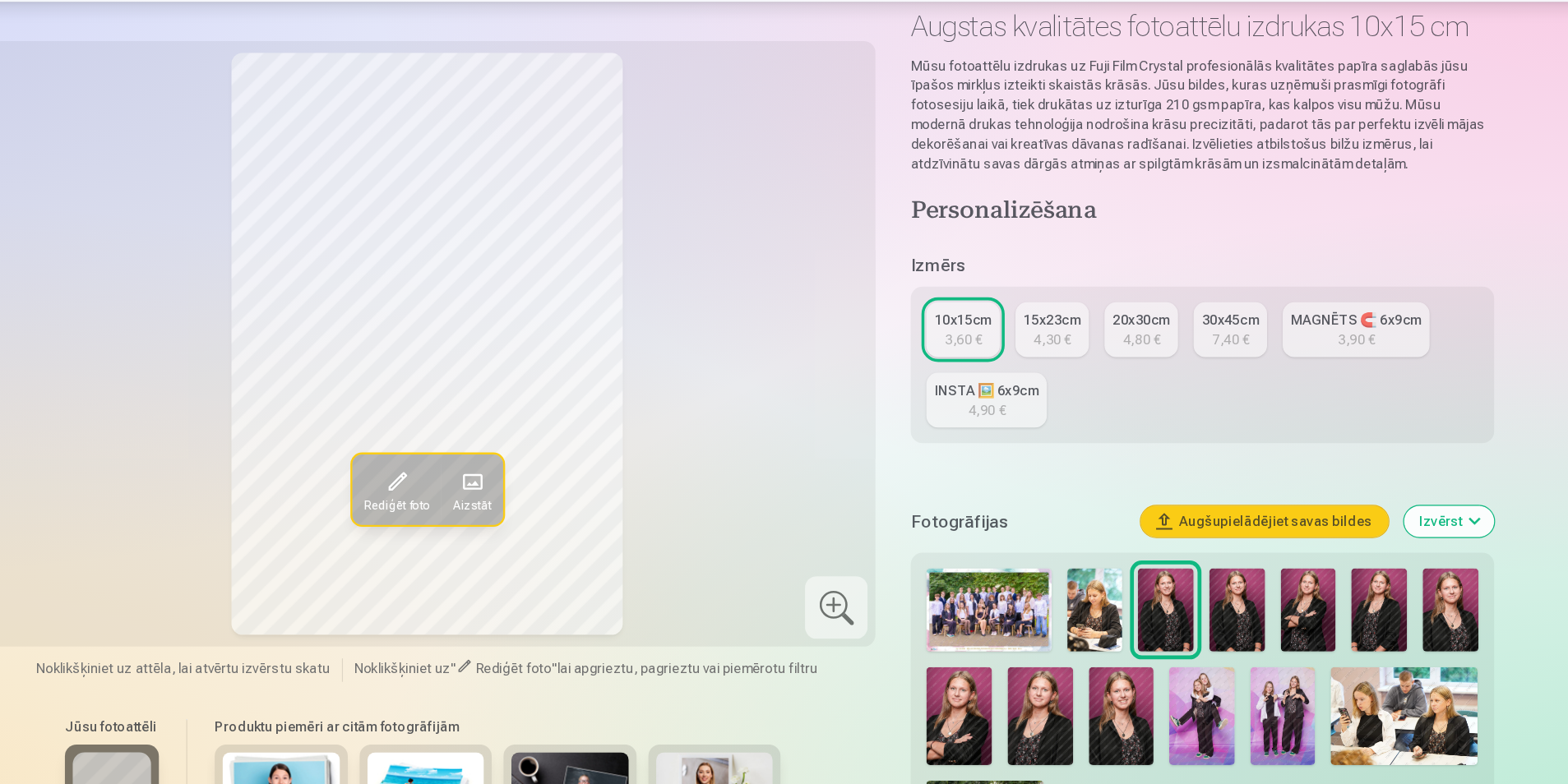
click at [1201, 591] on img at bounding box center [1199, 580] width 46 height 70
click at [1256, 601] on img at bounding box center [1259, 580] width 46 height 70
click at [1326, 576] on img at bounding box center [1319, 580] width 46 height 70
click at [1390, 574] on img at bounding box center [1378, 580] width 46 height 70
click at [968, 675] on img at bounding box center [966, 668] width 55 height 82
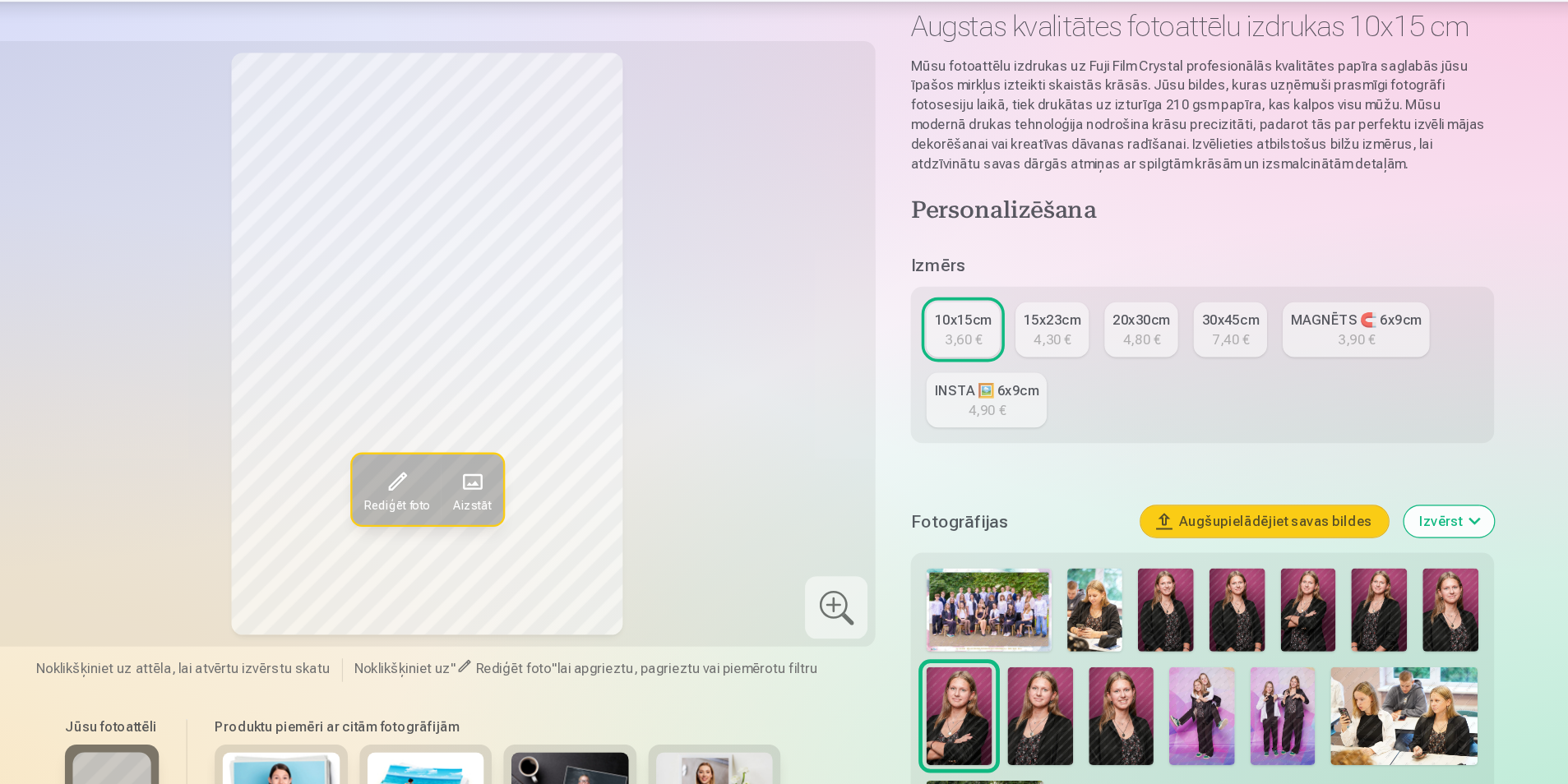
click at [1019, 675] on img at bounding box center [1034, 668] width 55 height 82
click at [1100, 665] on img at bounding box center [1103, 668] width 55 height 82
click at [1167, 680] on img at bounding box center [1170, 668] width 55 height 82
click at [1239, 685] on img at bounding box center [1238, 668] width 55 height 82
